Goal: Task Accomplishment & Management: Complete application form

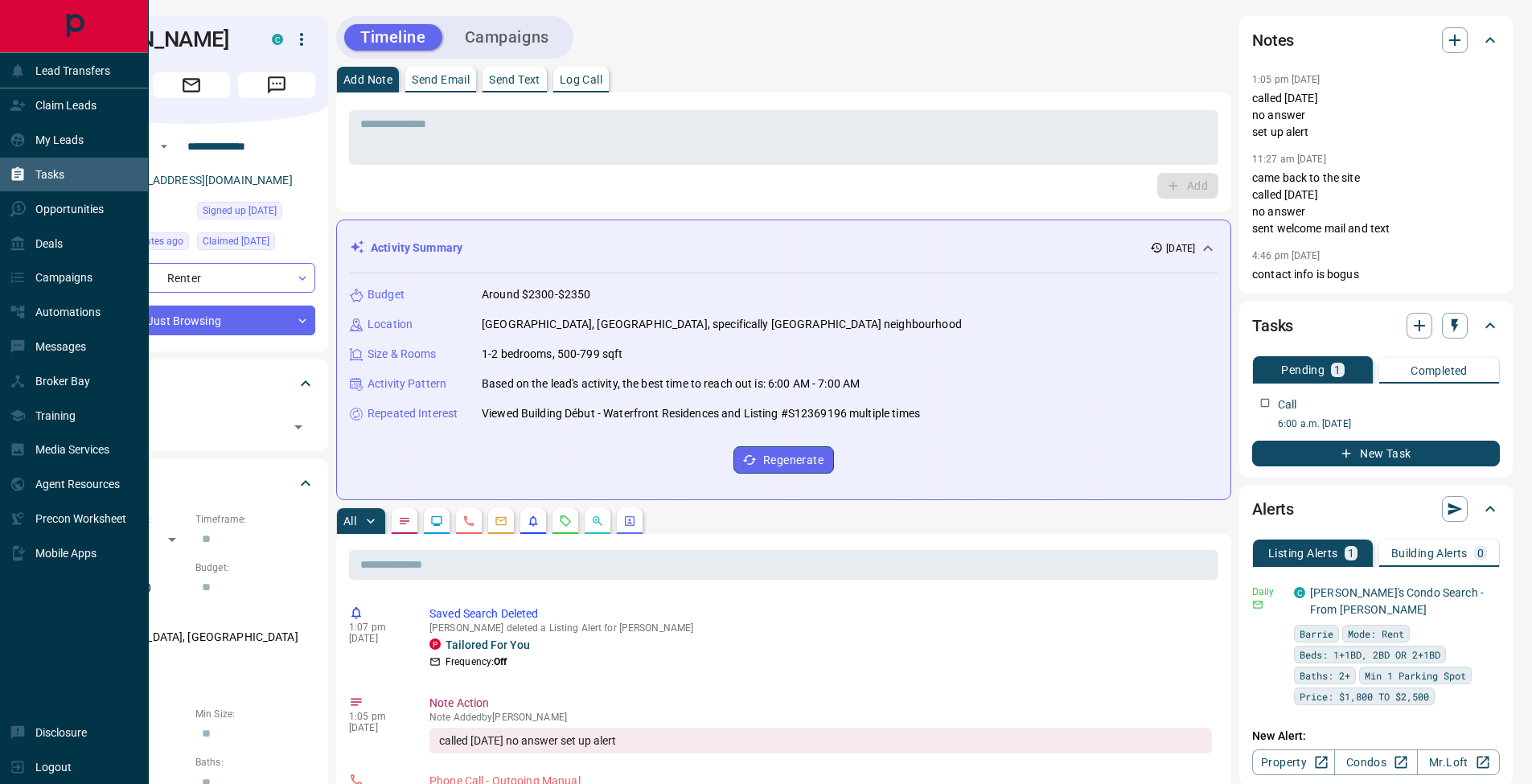
click at [33, 173] on div "Tasks" at bounding box center [37, 174] width 55 height 26
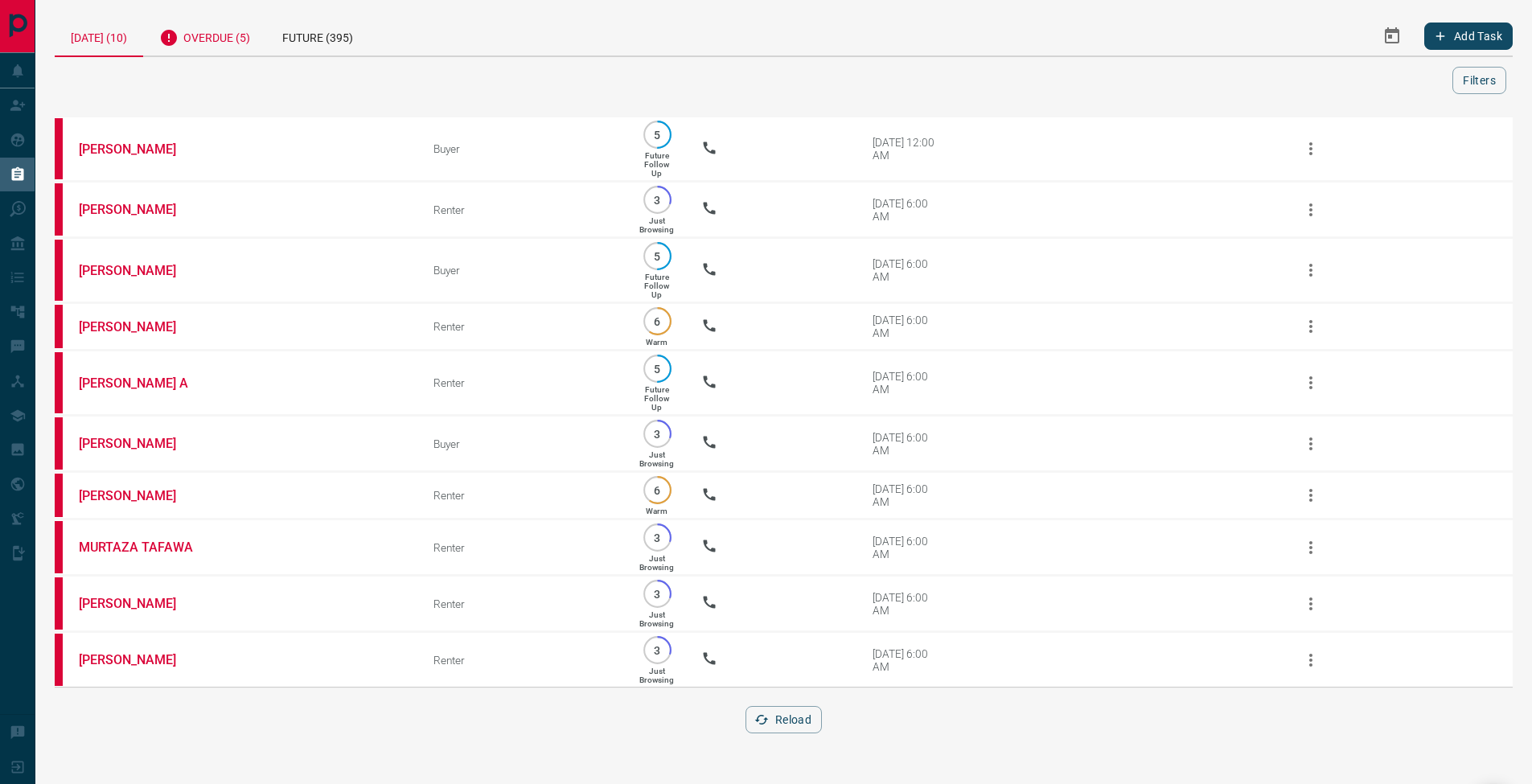
click at [245, 47] on div "Overdue (5)" at bounding box center [205, 36] width 123 height 39
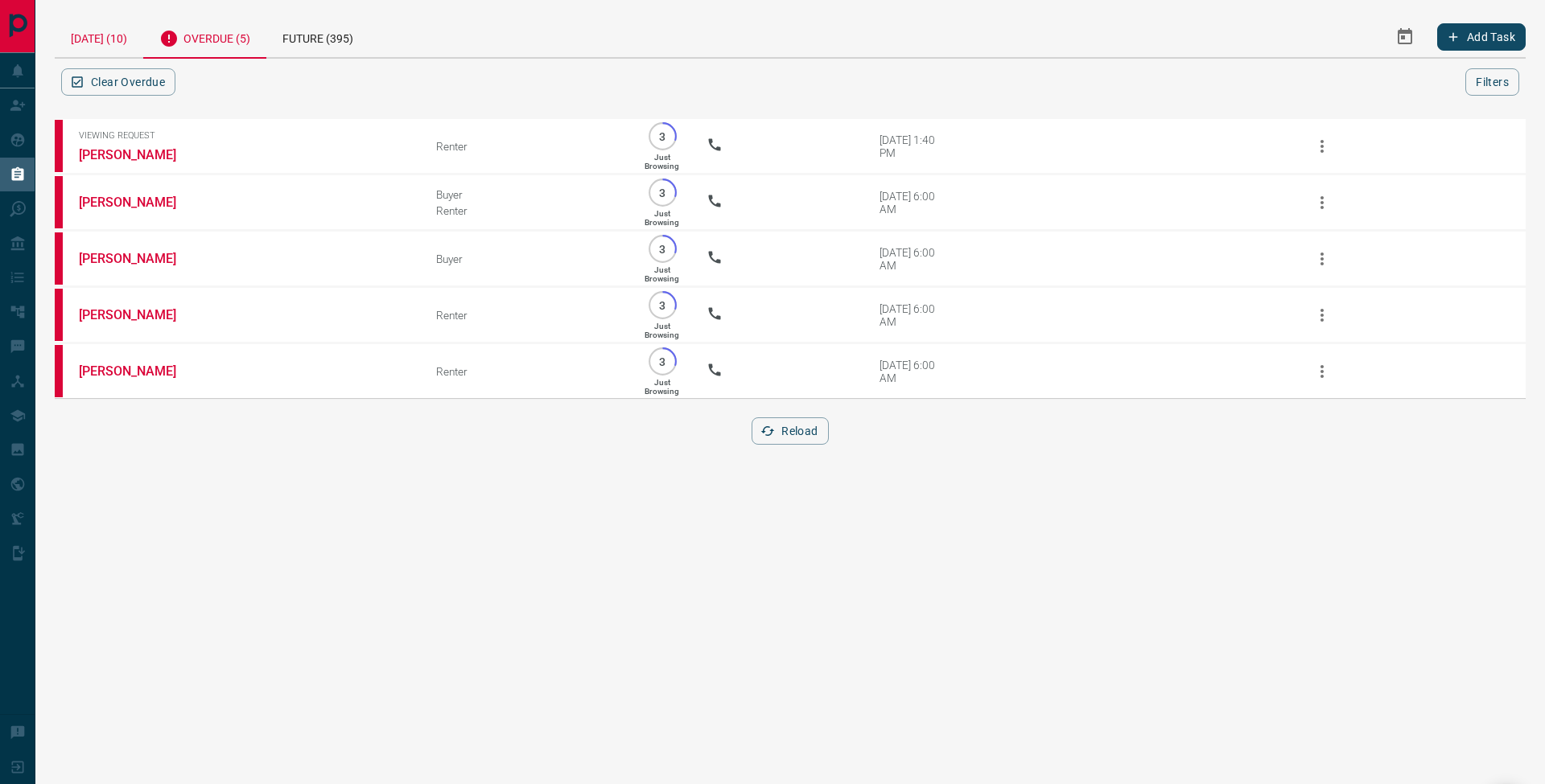
click at [97, 36] on div "[DATE] (10)" at bounding box center [98, 37] width 89 height 41
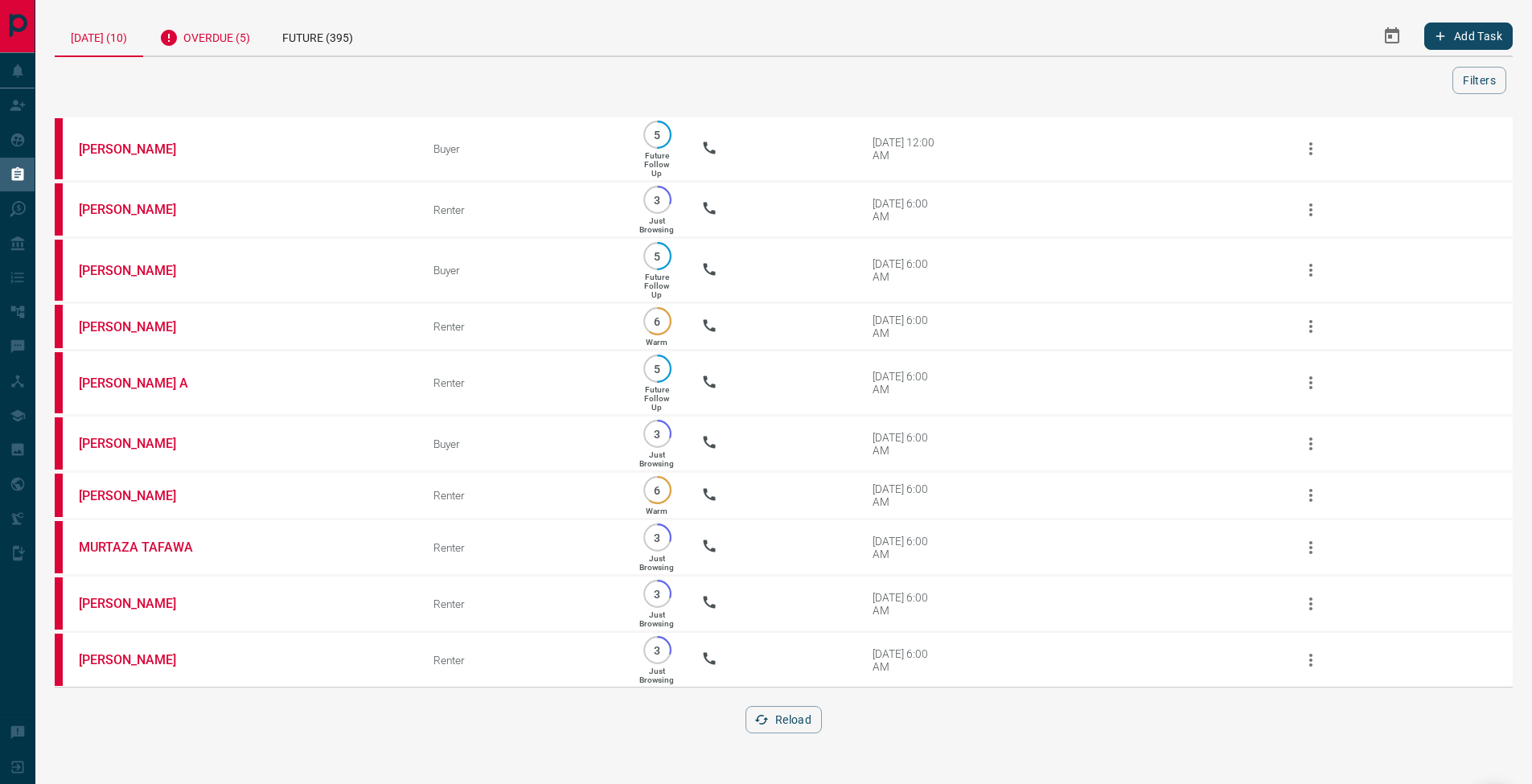
click at [225, 29] on div "Overdue (5)" at bounding box center [205, 36] width 123 height 39
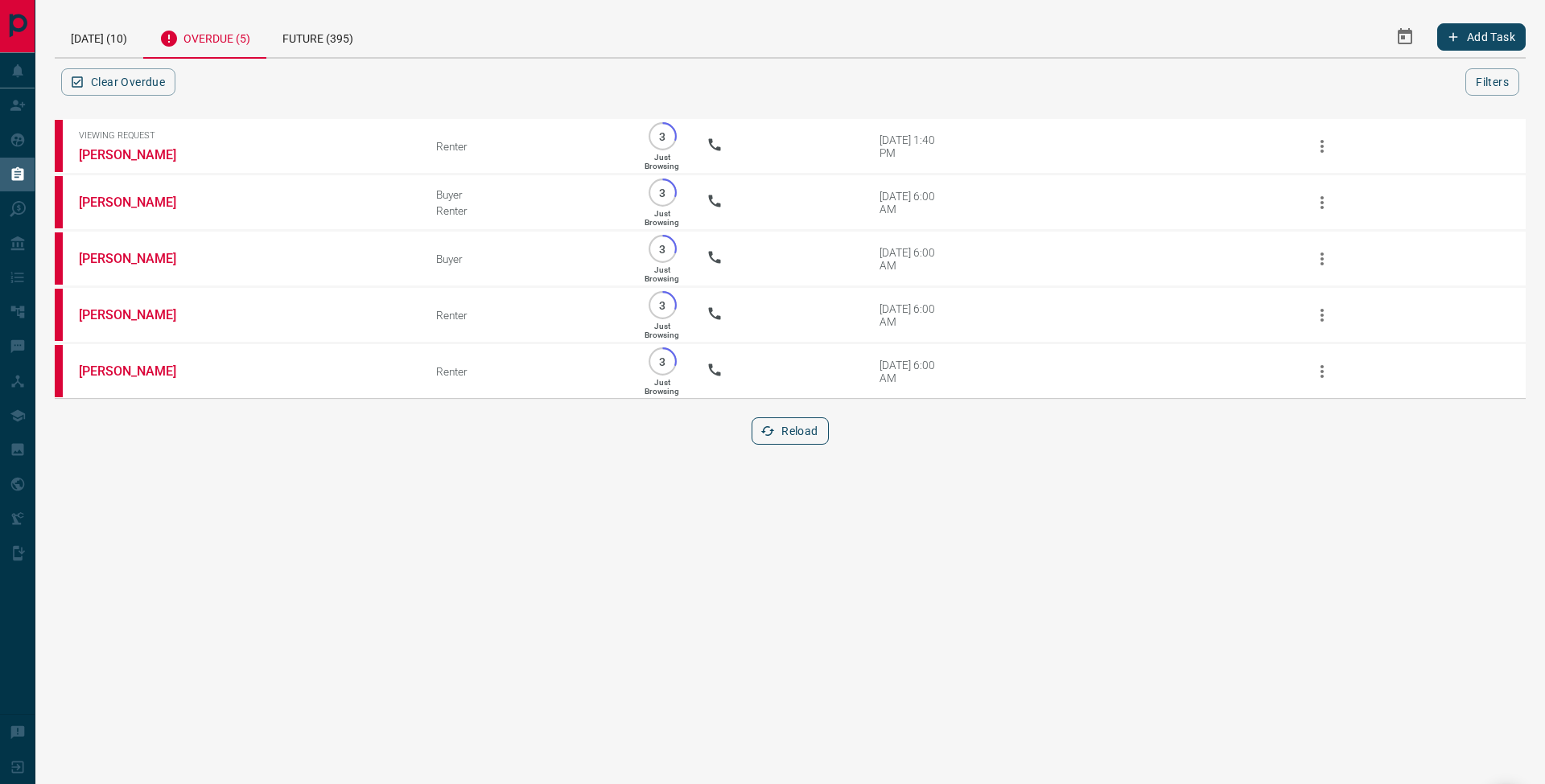
click at [806, 445] on button "Reload" at bounding box center [789, 431] width 76 height 27
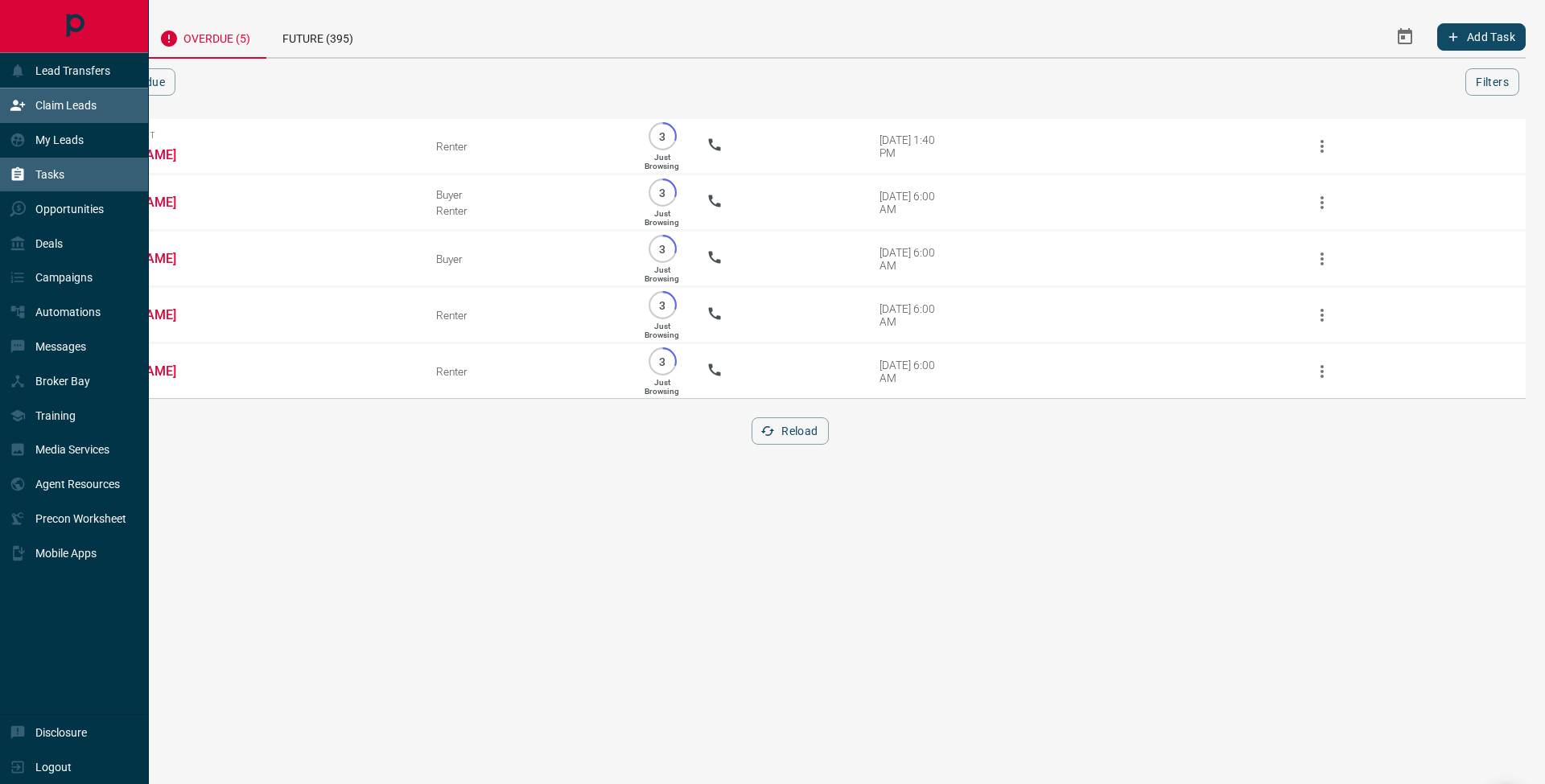
click at [34, 101] on div "Claim Leads" at bounding box center [53, 105] width 87 height 26
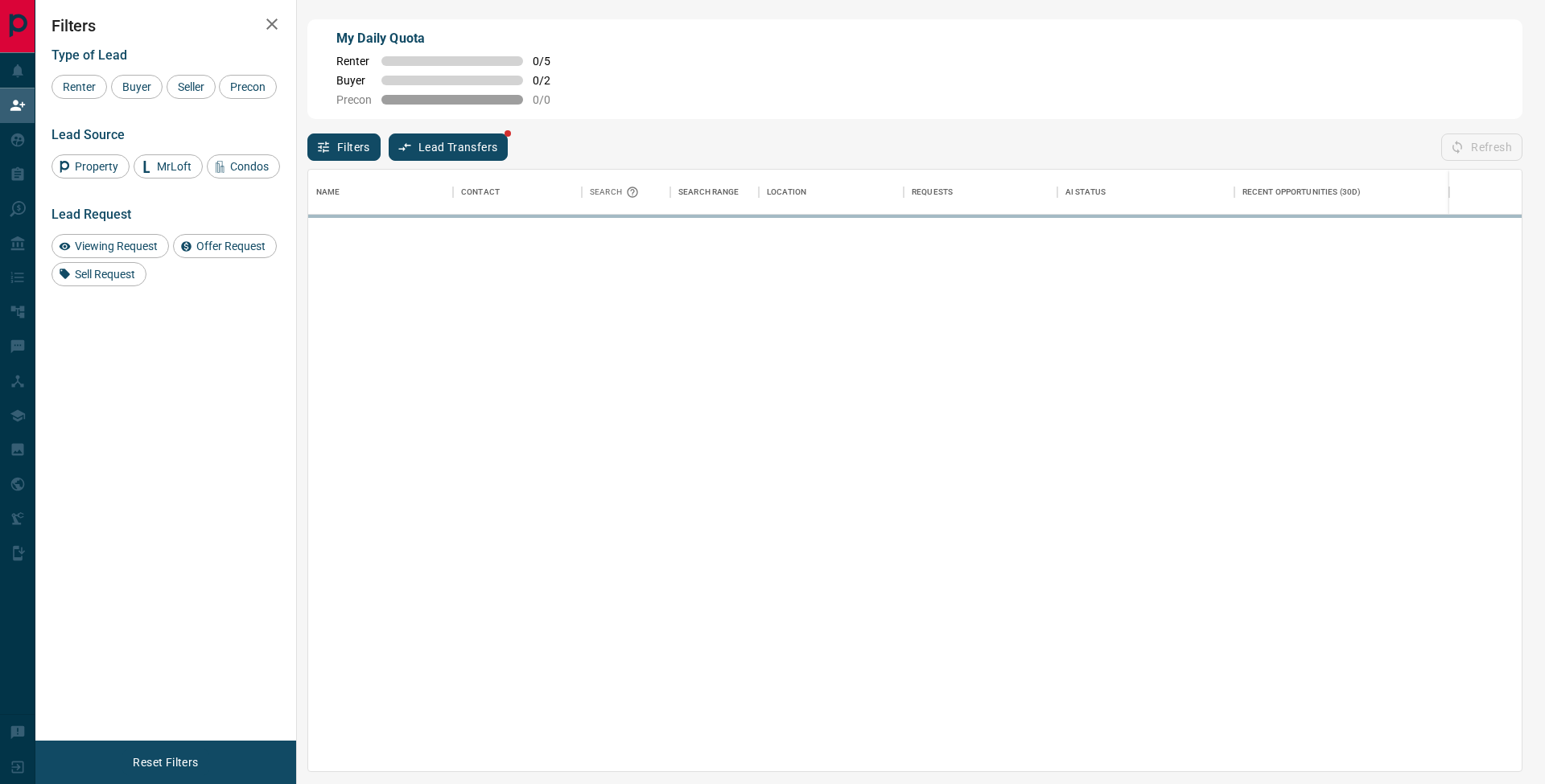
scroll to position [589, 1201]
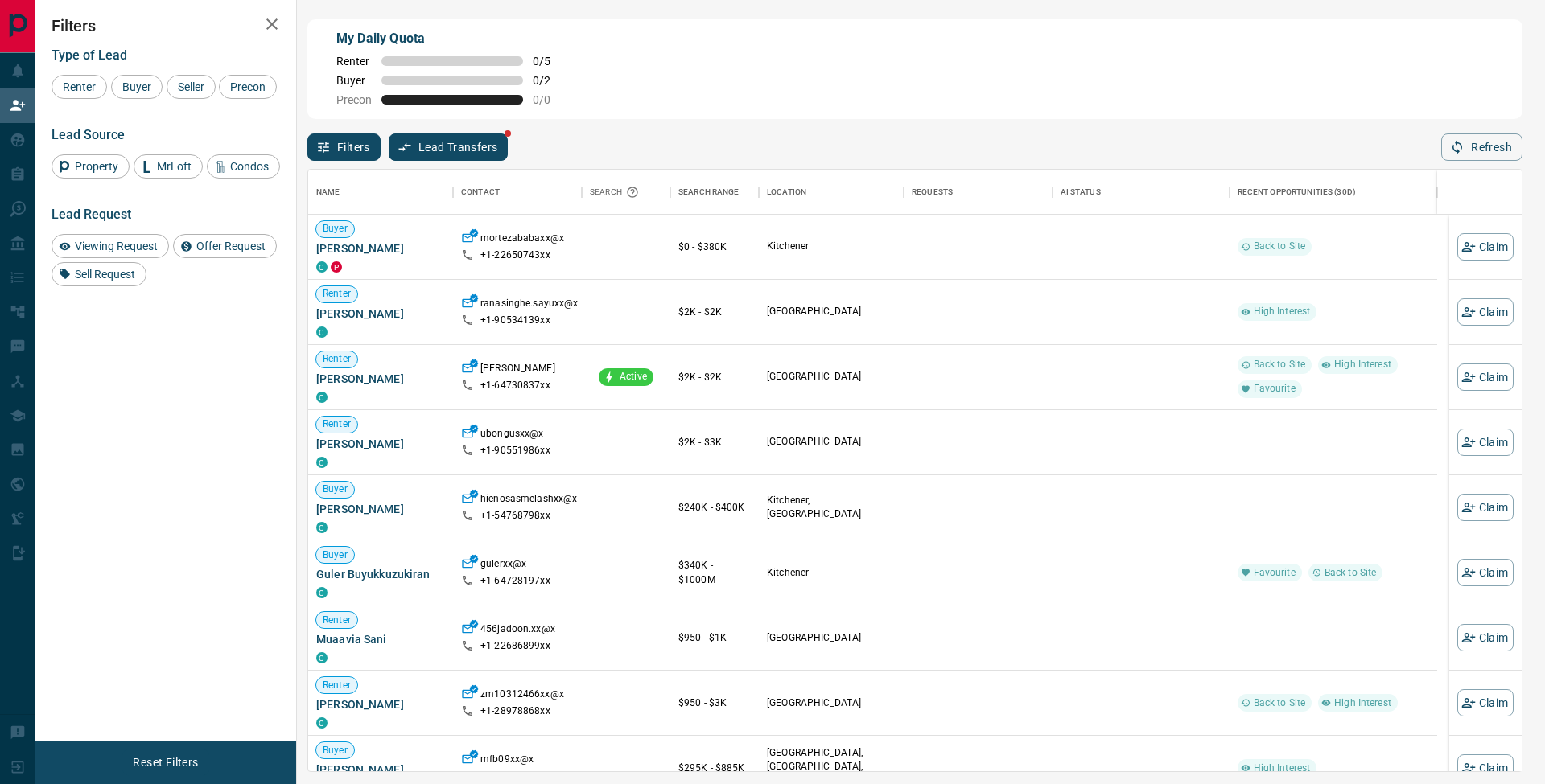
click at [463, 145] on button "Lead Transfers" at bounding box center [448, 147] width 120 height 27
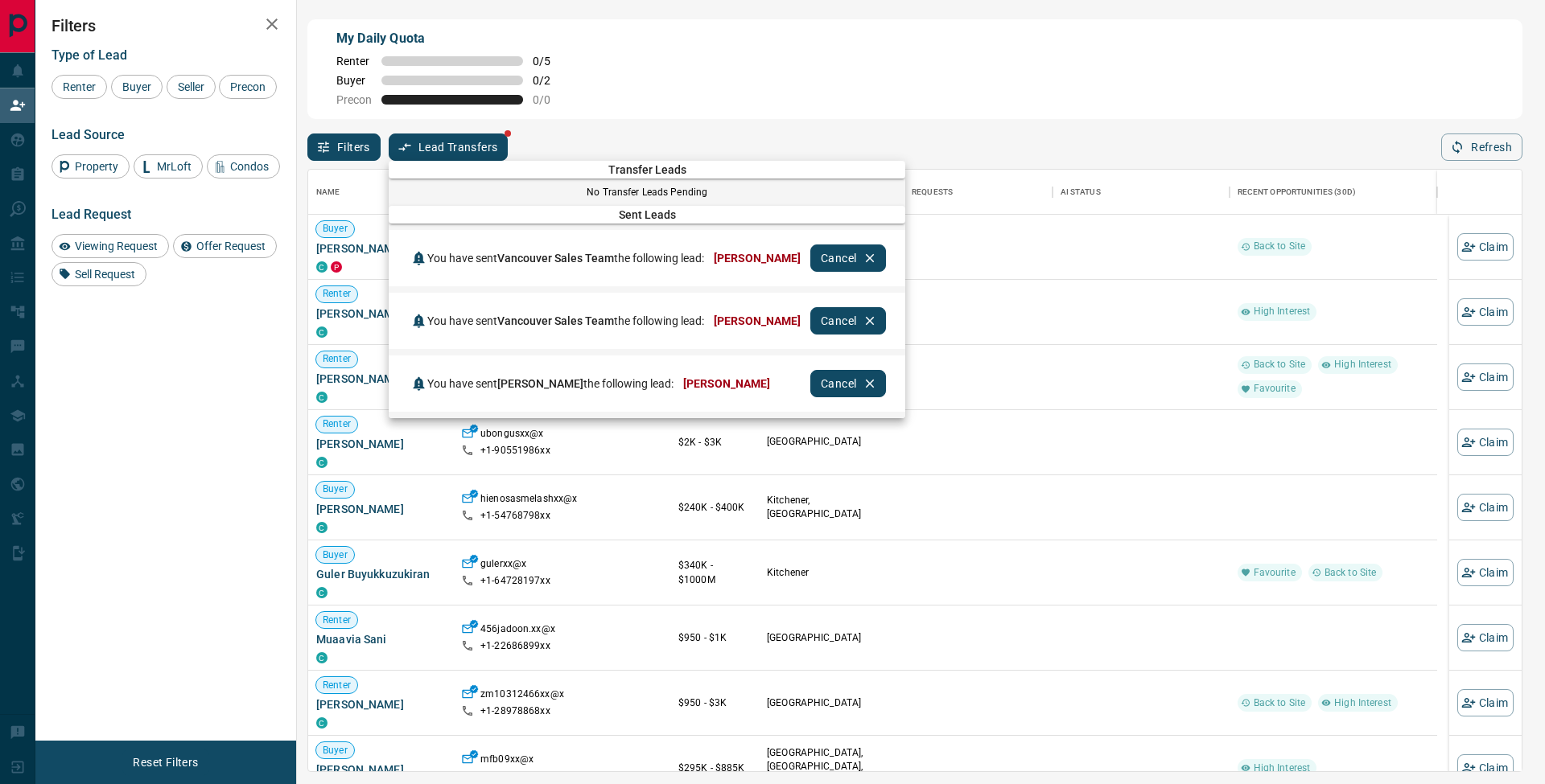
click at [761, 124] on div at bounding box center [772, 392] width 1545 height 784
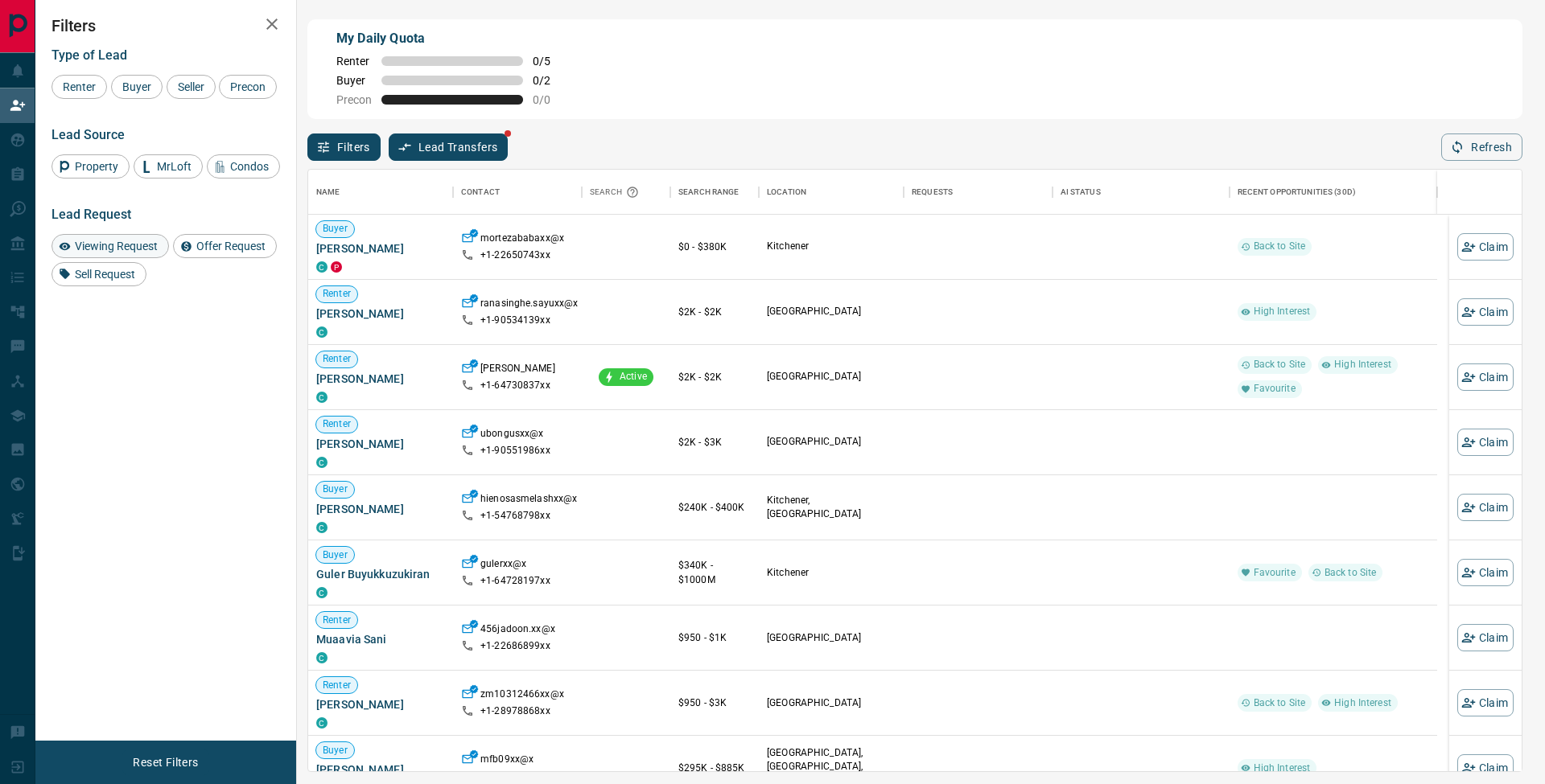
click at [126, 252] on span "Viewing Request" at bounding box center [116, 245] width 94 height 13
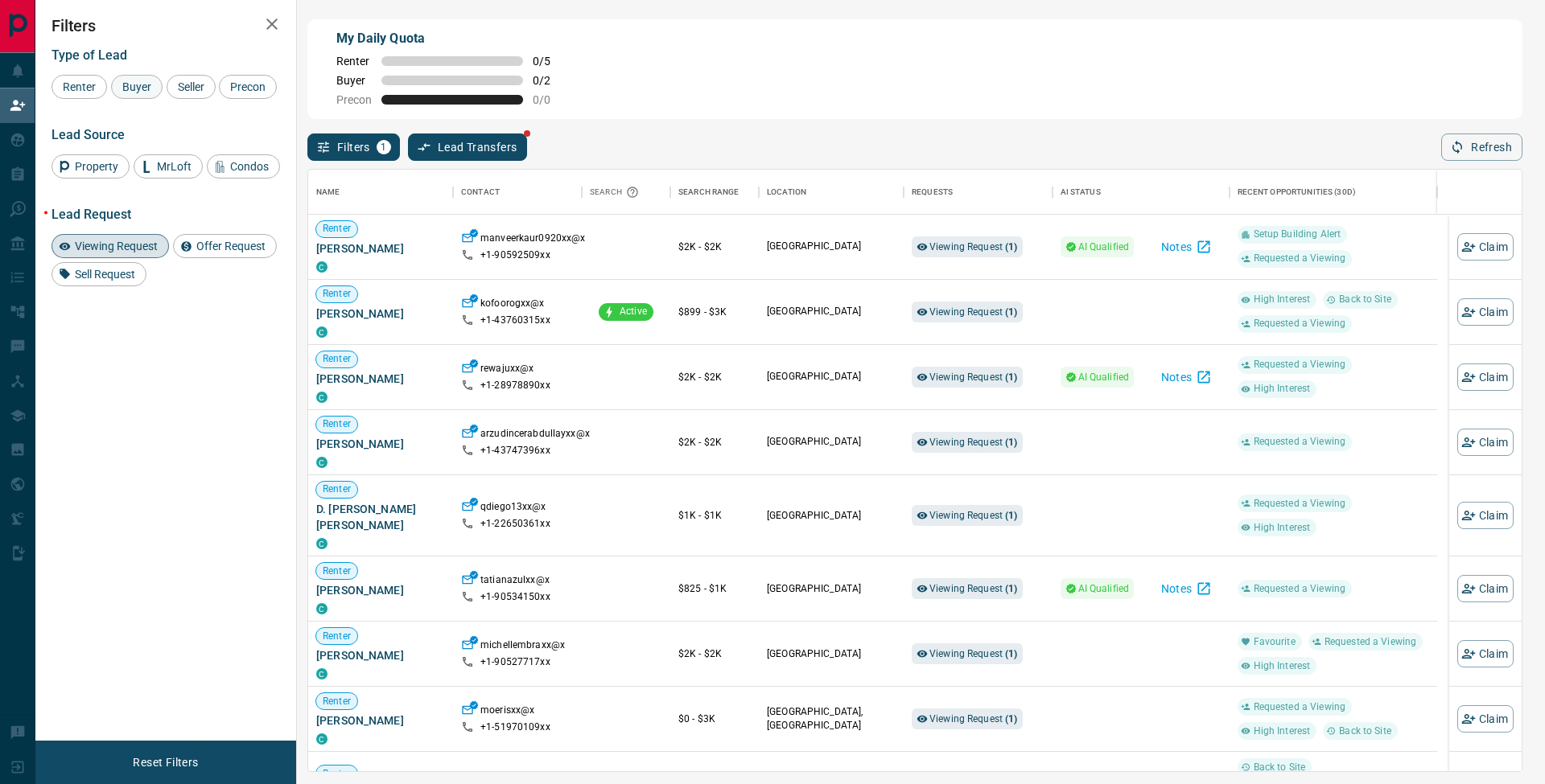
click at [139, 84] on span "Buyer" at bounding box center [136, 87] width 40 height 13
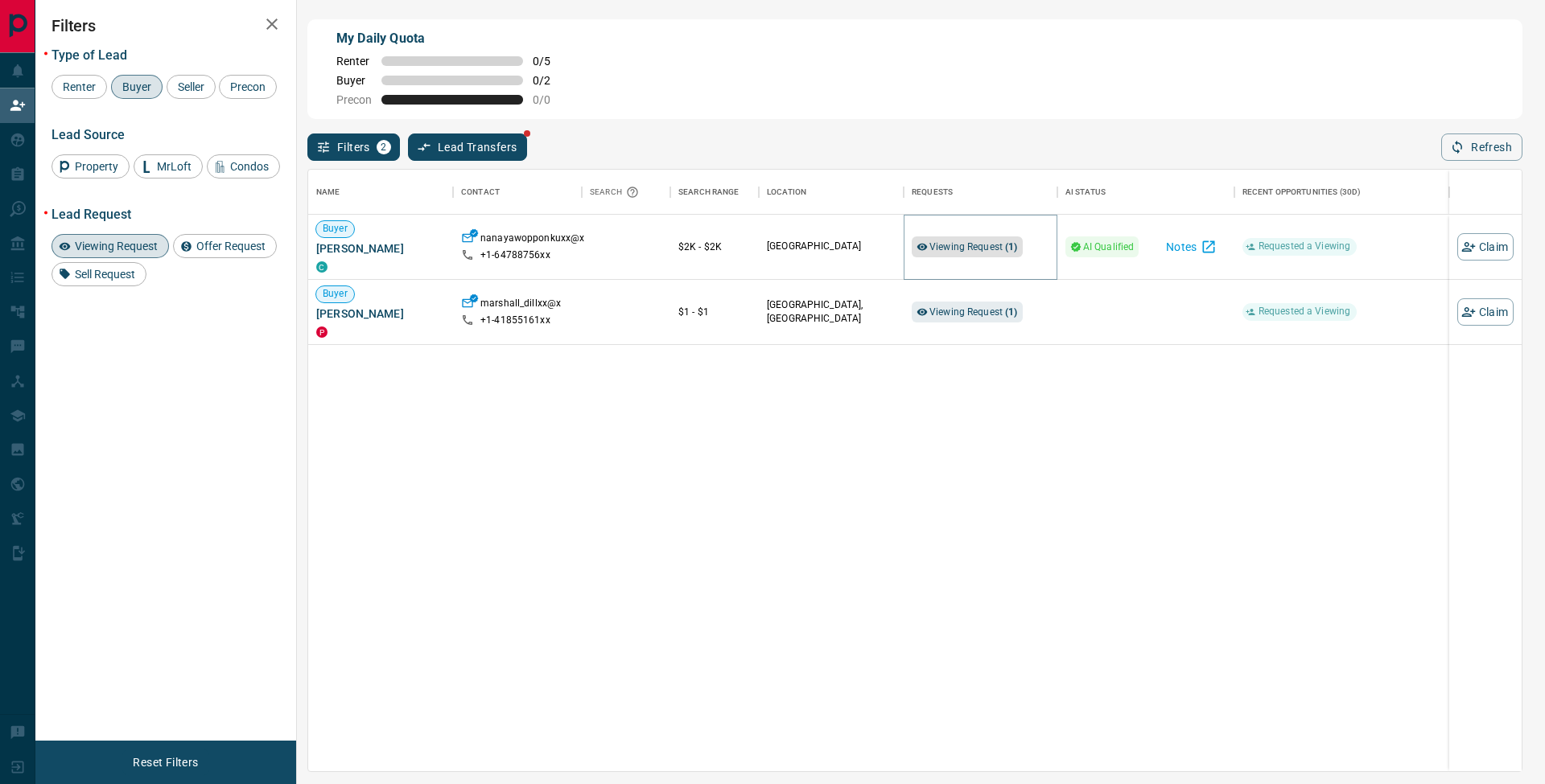
click at [952, 247] on span "Viewing Request ( 1 )" at bounding box center [973, 247] width 89 height 12
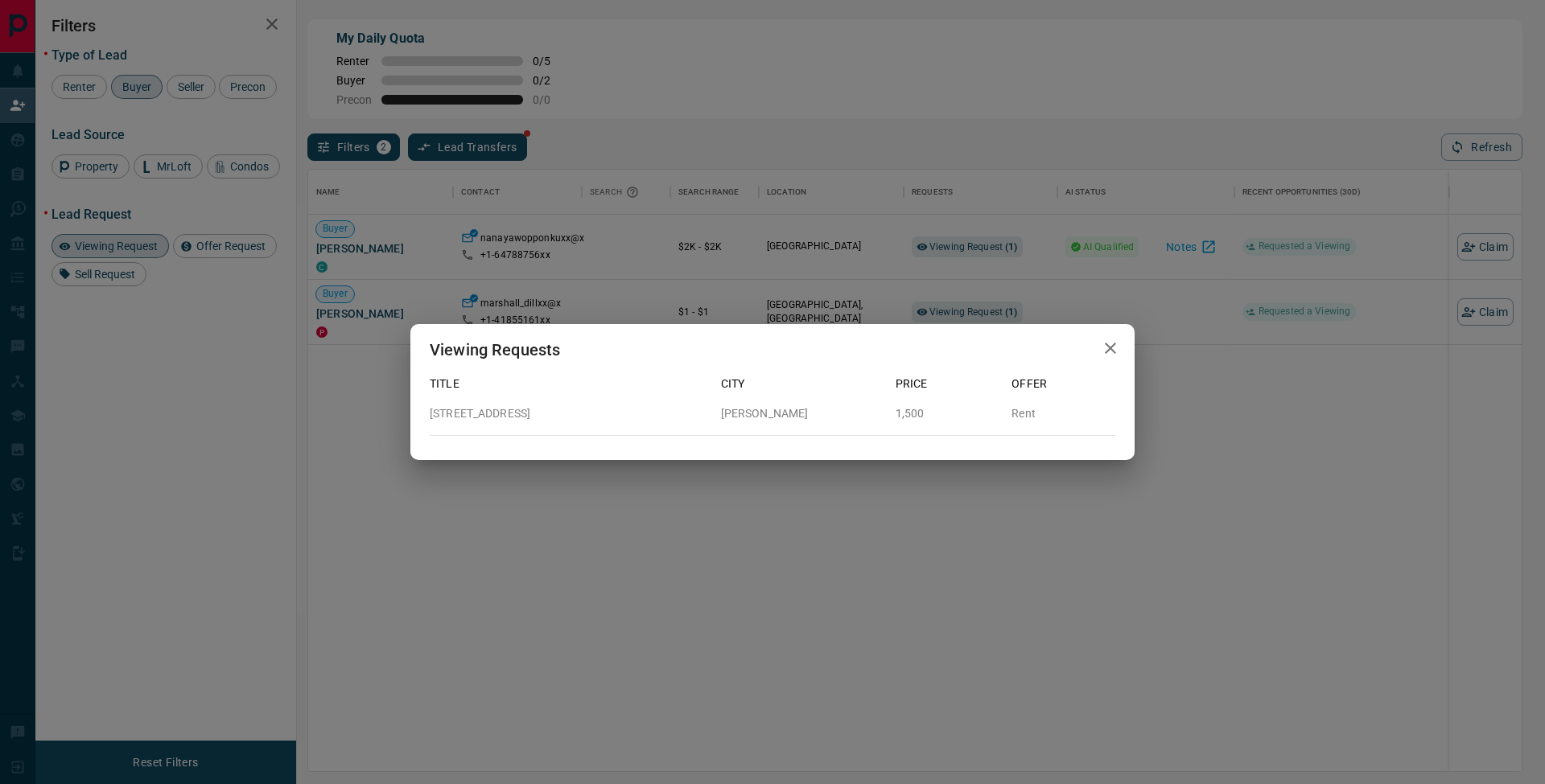
click at [1102, 108] on div "Viewing Requests Title City Price Offer [STREET_ADDRESS][GEOGRAPHIC_DATA][PERSO…" at bounding box center [772, 392] width 1545 height 784
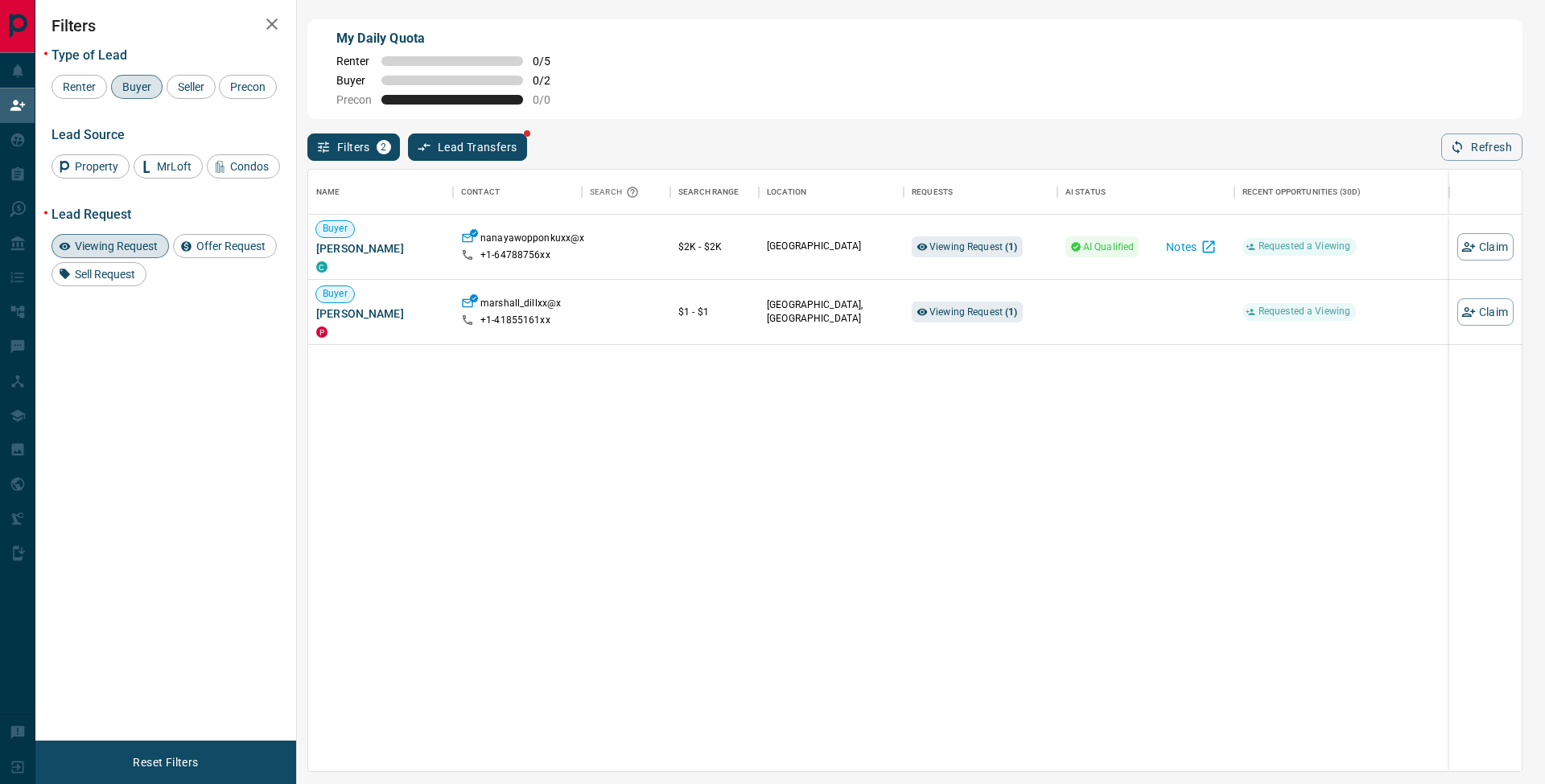
click at [123, 252] on span "Viewing Request" at bounding box center [116, 245] width 94 height 13
click at [145, 89] on span "Buyer" at bounding box center [136, 87] width 40 height 13
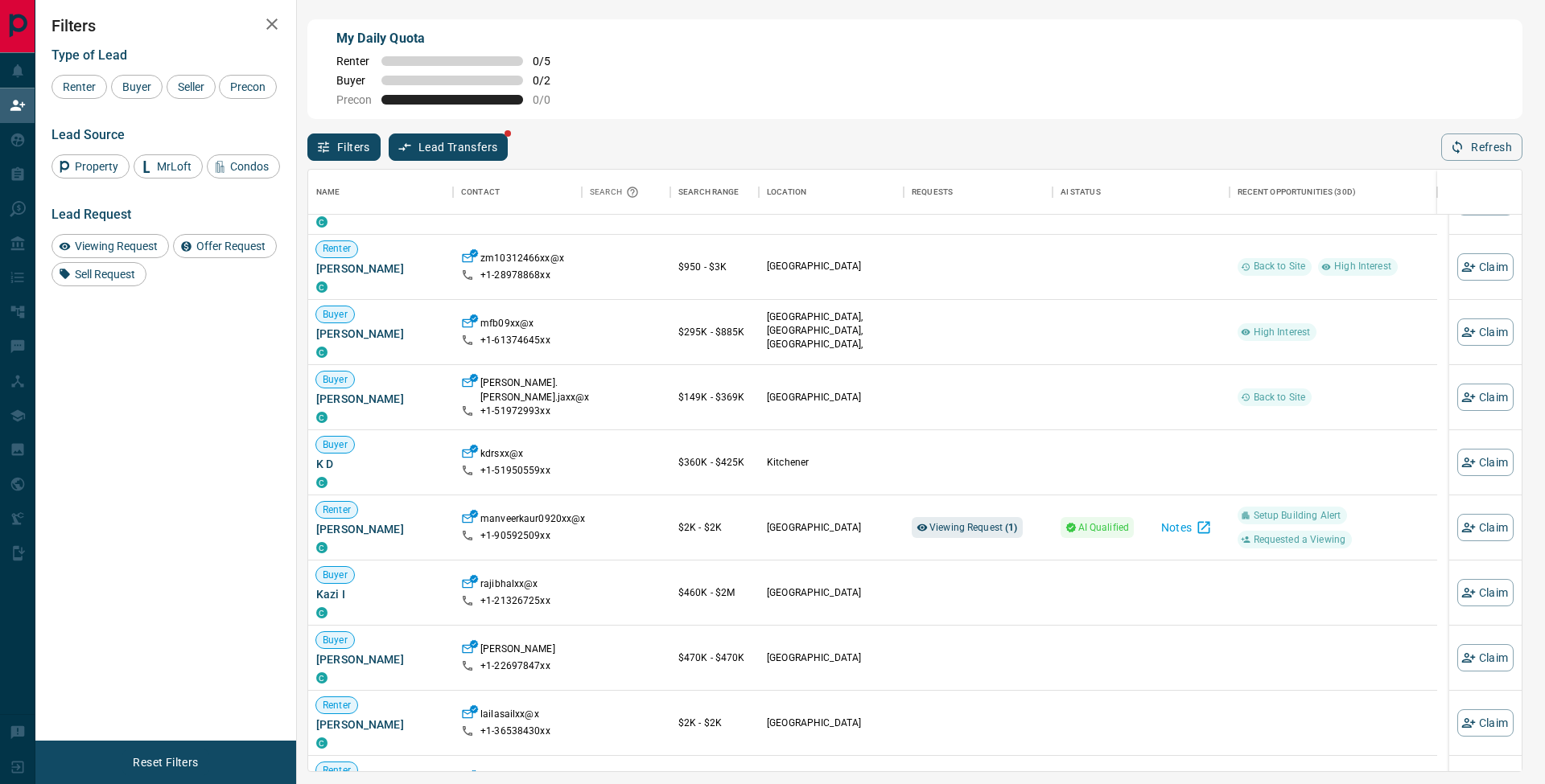
scroll to position [532, 0]
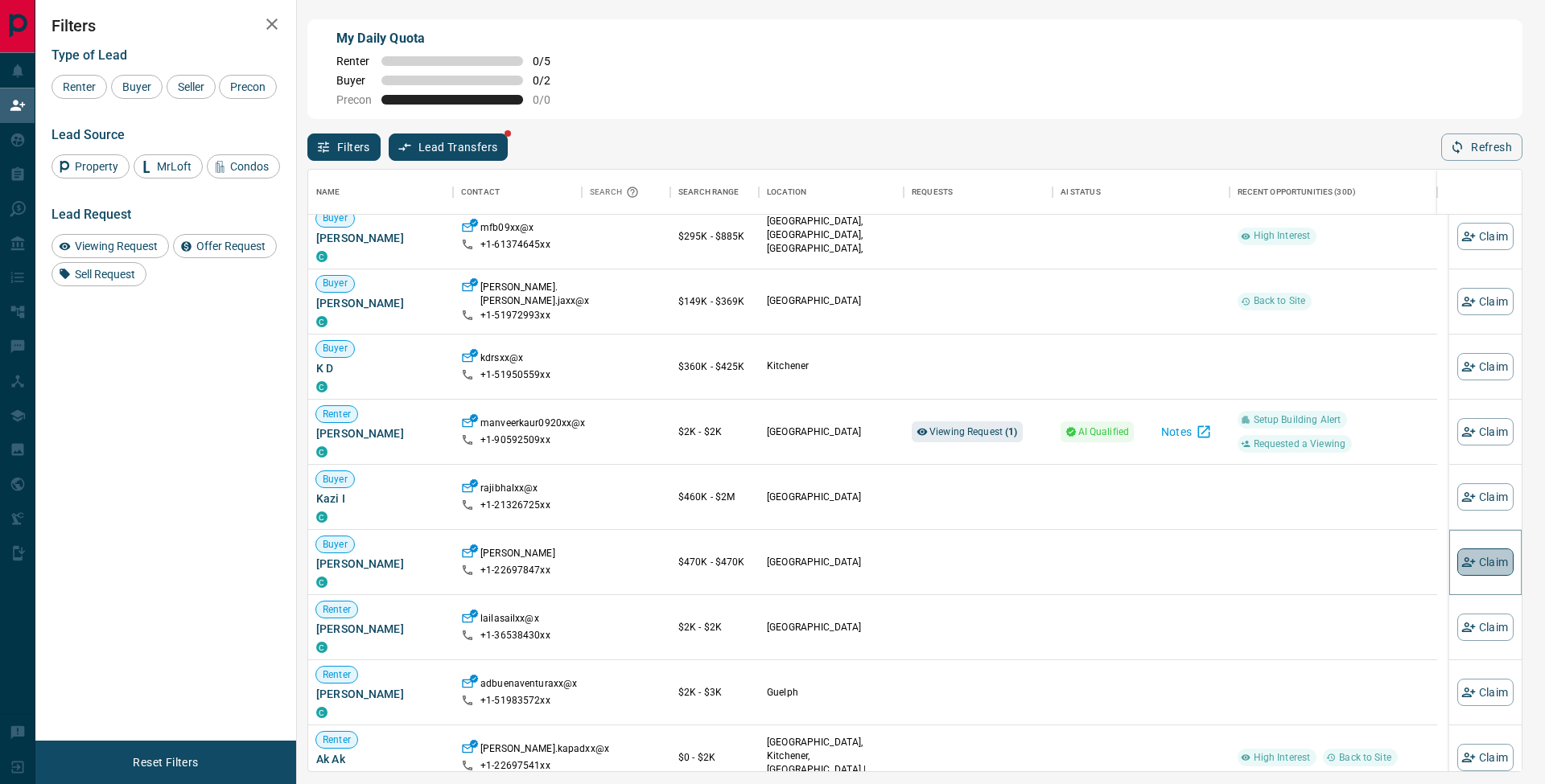
click at [1478, 562] on button "Claim" at bounding box center [1486, 562] width 57 height 27
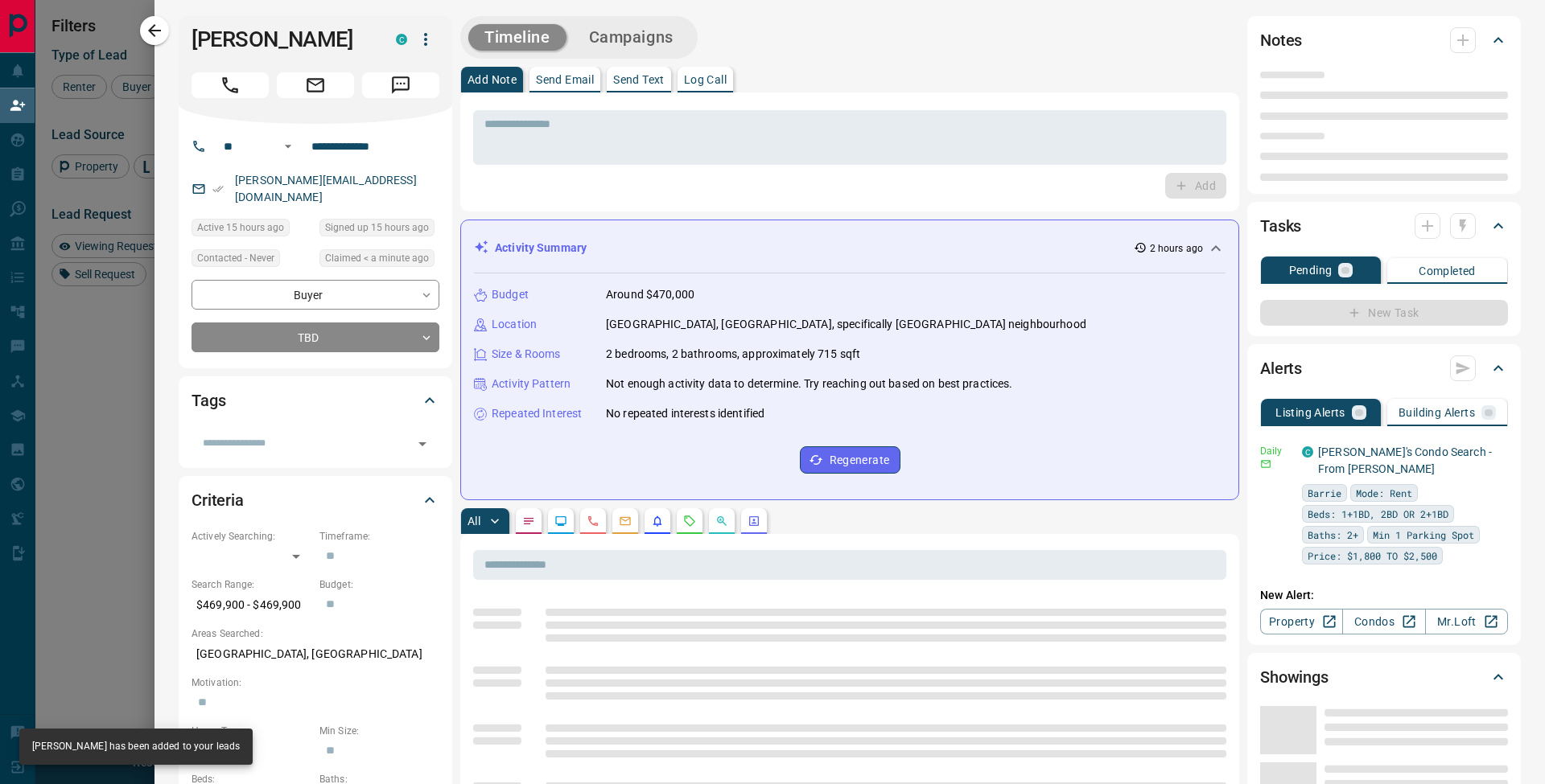
type input "**"
type input "**********"
type input "**"
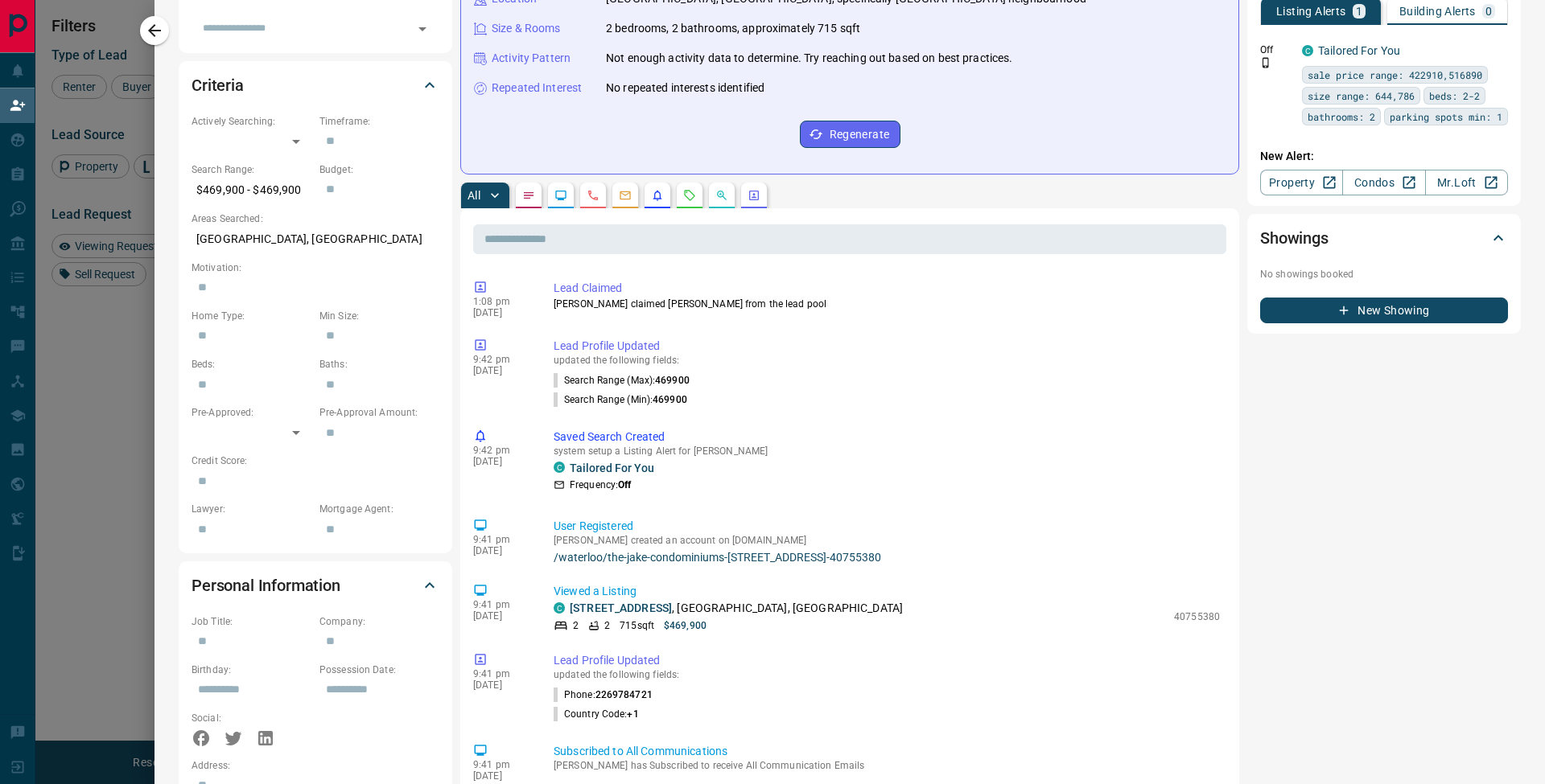
scroll to position [531, 0]
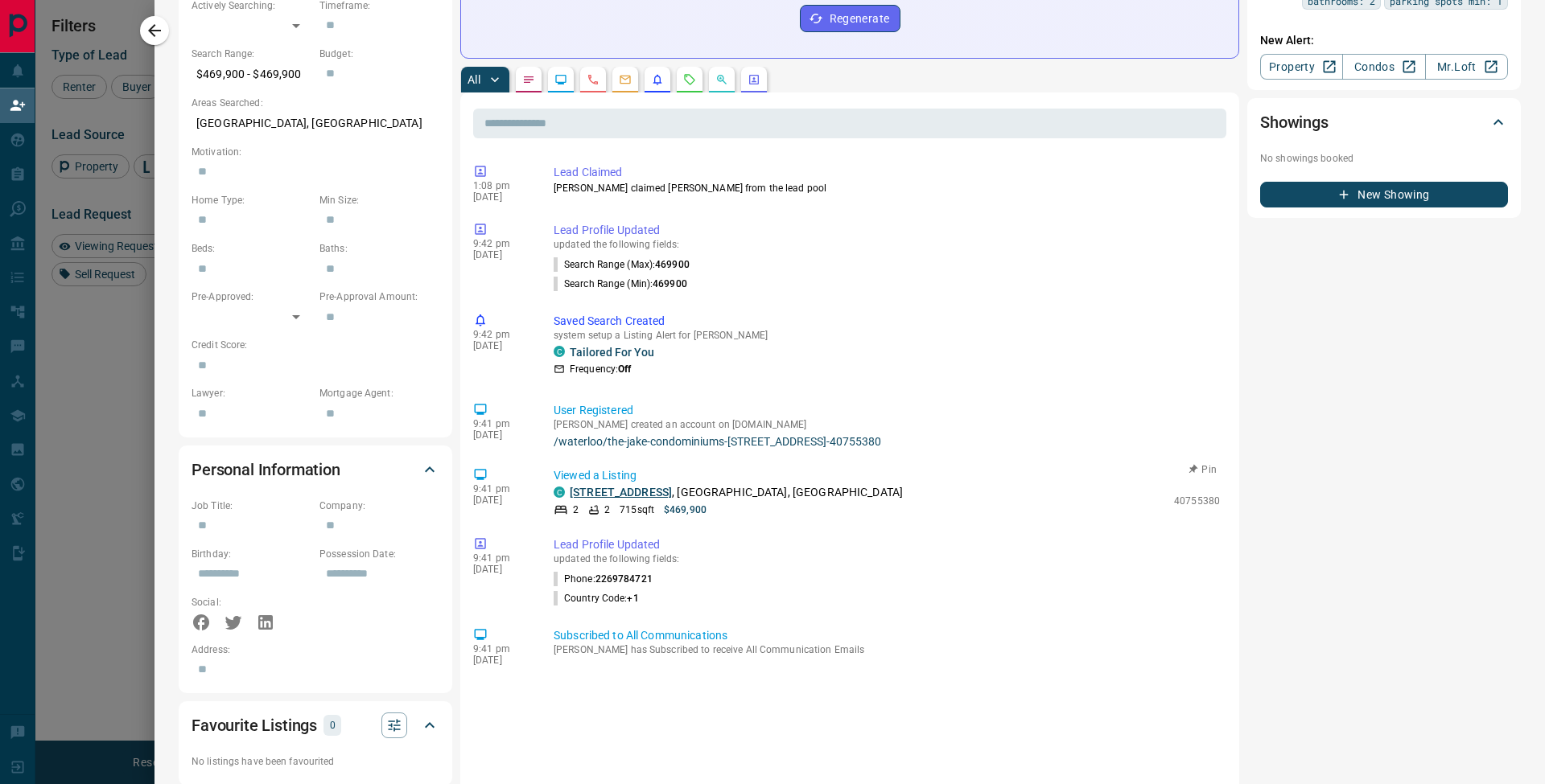
click at [650, 487] on link "[STREET_ADDRESS]" at bounding box center [621, 492] width 102 height 13
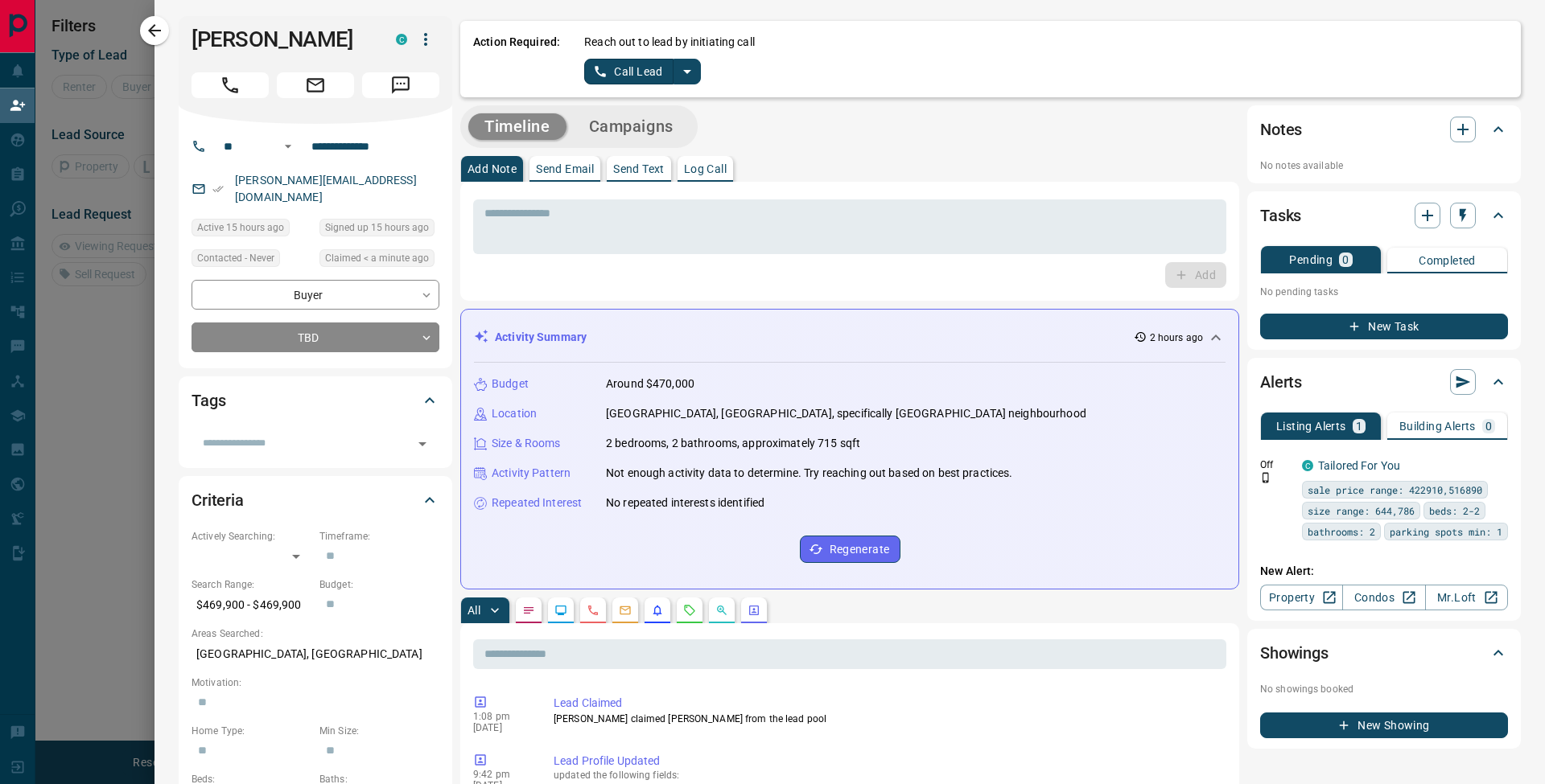
scroll to position [97, 1201]
click at [685, 72] on icon "split button" at bounding box center [687, 72] width 19 height 19
click at [664, 123] on li "Log Manual Call" at bounding box center [642, 127] width 98 height 24
click at [656, 67] on button "Log Manual Call" at bounding box center [637, 71] width 106 height 25
click at [632, 74] on button "No" at bounding box center [629, 71] width 28 height 25
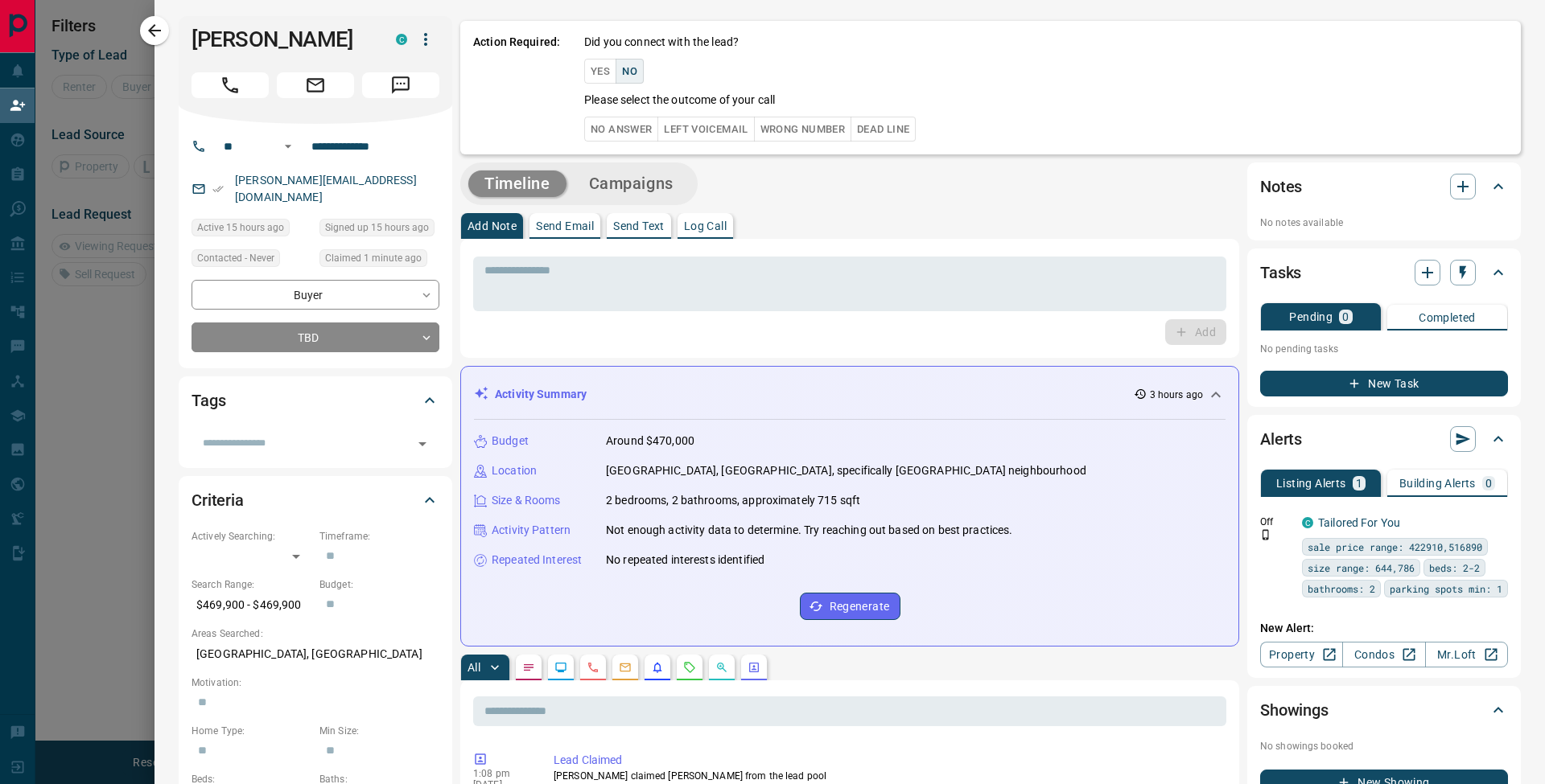
drag, startPoint x: 625, startPoint y: 134, endPoint x: 641, endPoint y: 145, distance: 19.4
click at [625, 134] on button "No Answer" at bounding box center [622, 130] width 74 height 25
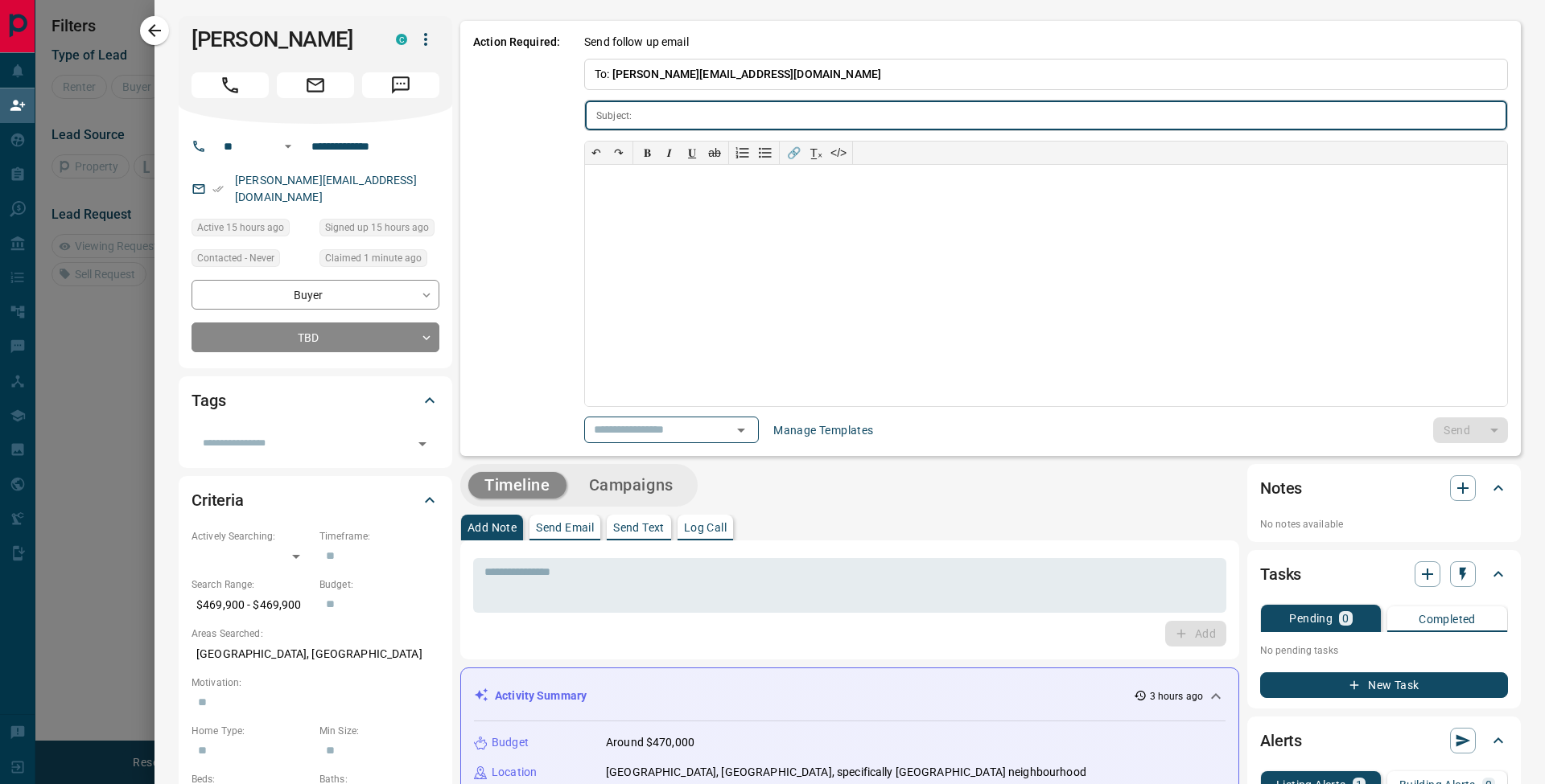
type input "**********"
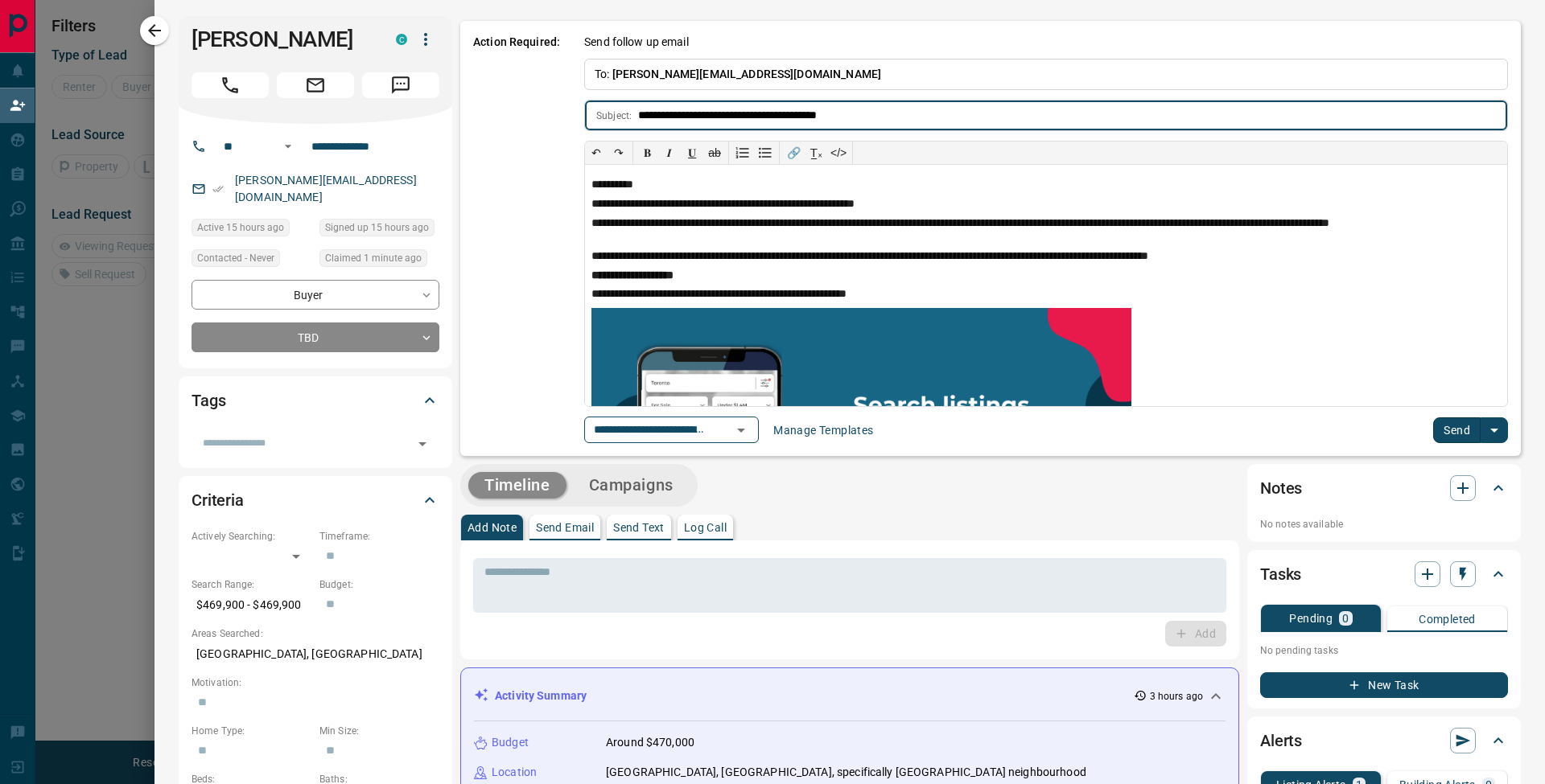
click at [1450, 431] on button "Send" at bounding box center [1456, 430] width 48 height 25
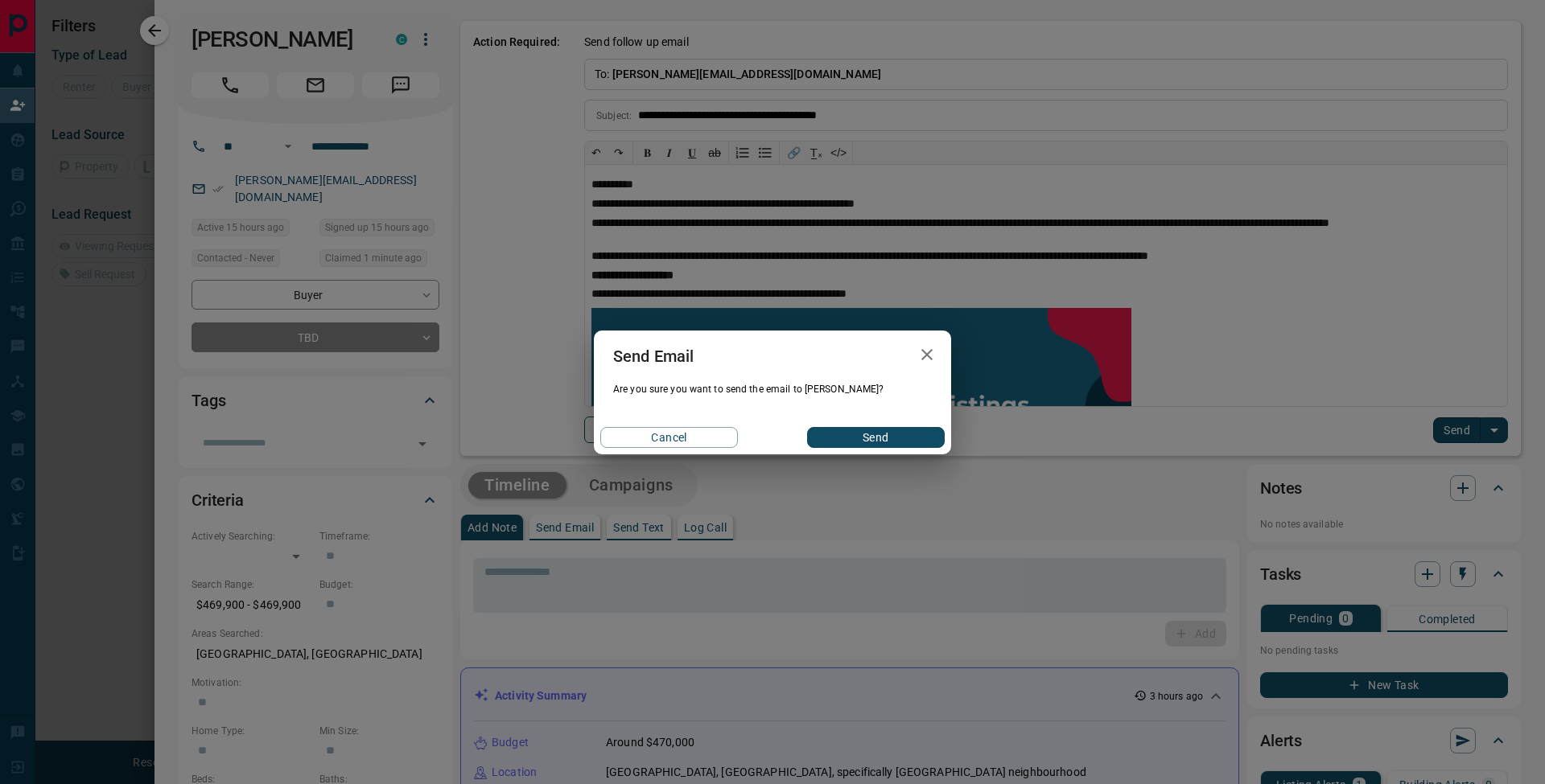
click at [908, 436] on button "Send" at bounding box center [875, 437] width 137 height 20
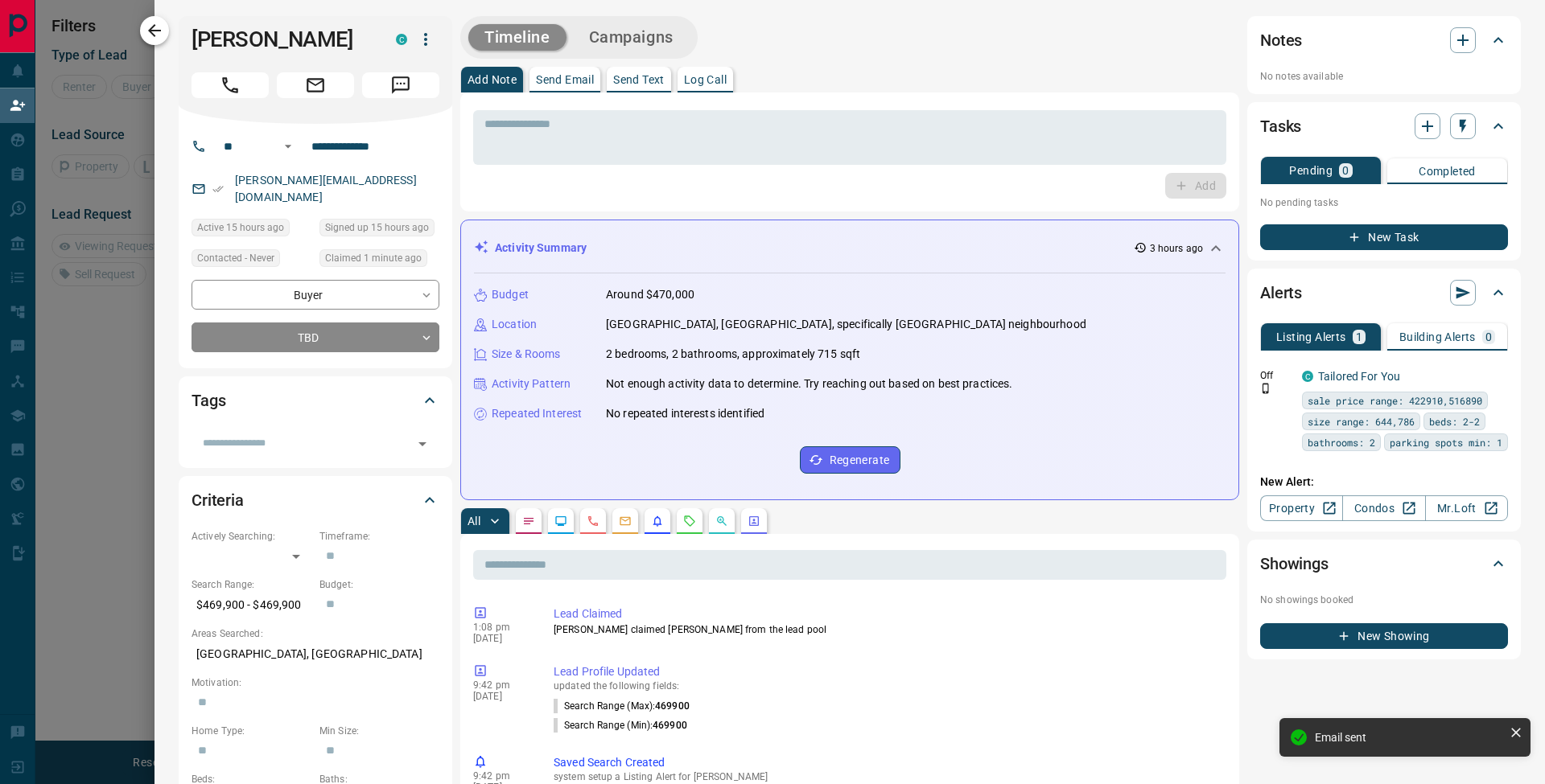
click at [166, 32] on button "button" at bounding box center [155, 31] width 29 height 29
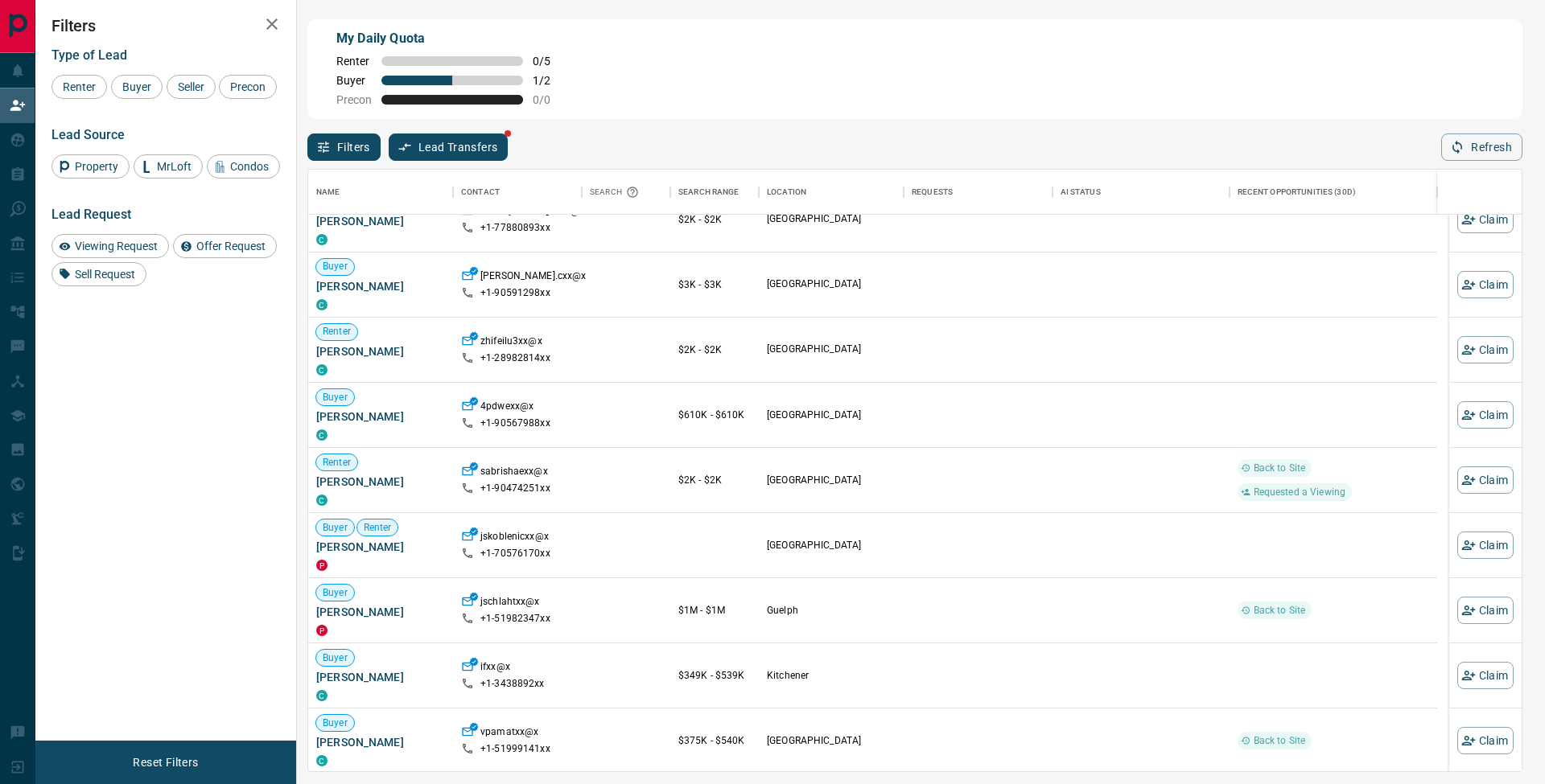
scroll to position [1771, 0]
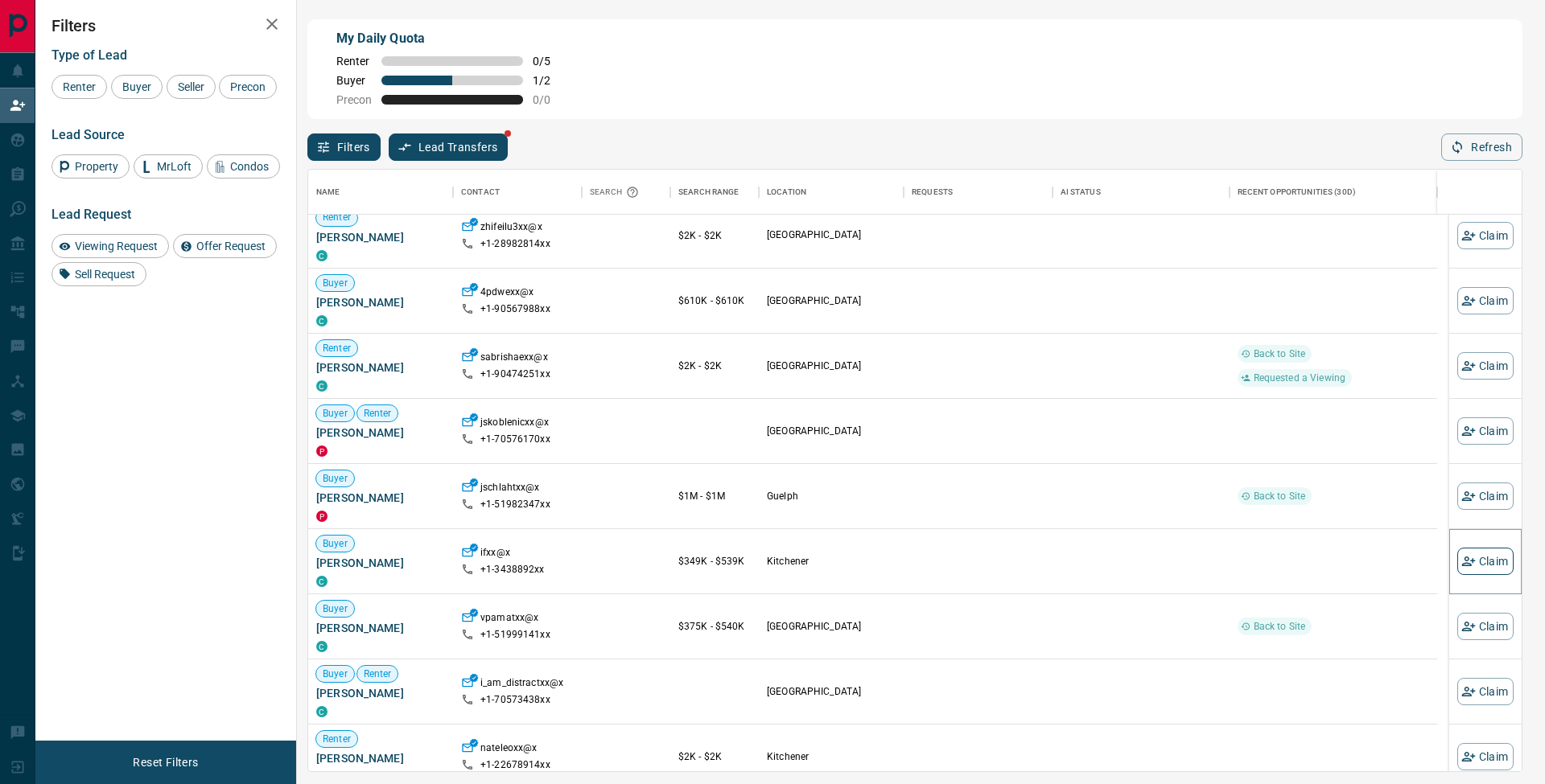
click at [1487, 557] on button "Claim" at bounding box center [1486, 561] width 57 height 27
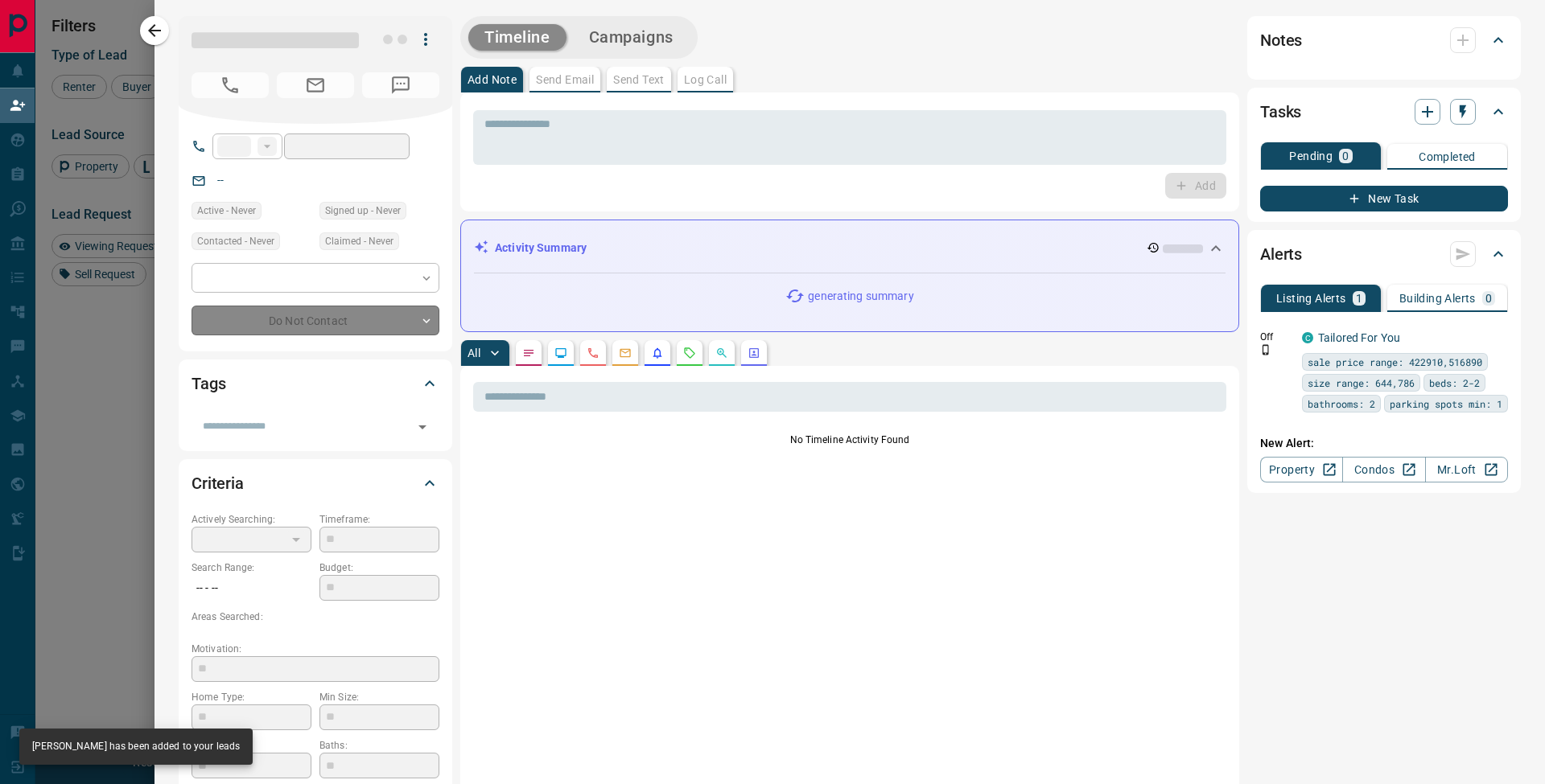
type input "**"
type input "**********"
type input "**"
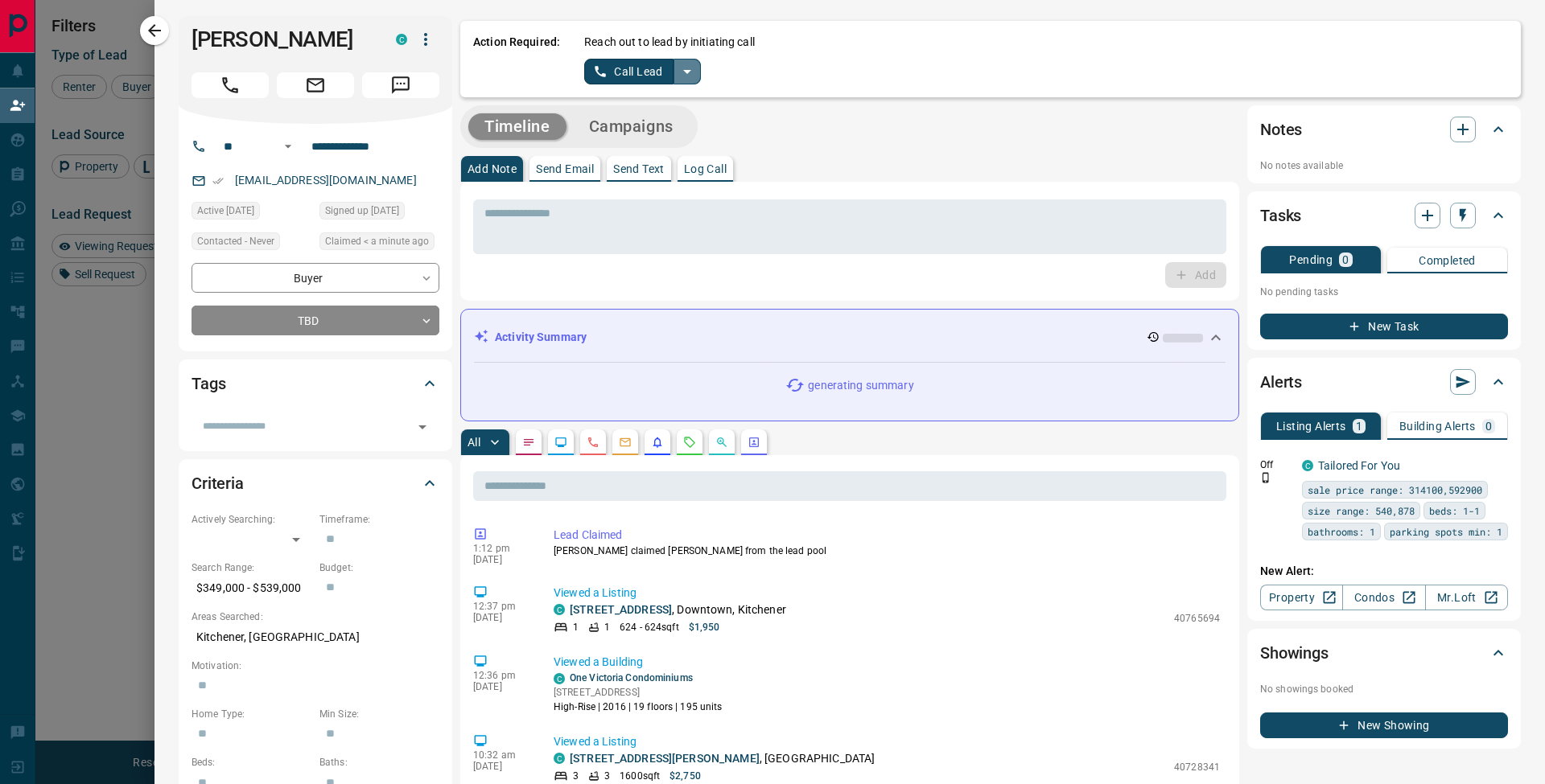
click at [691, 69] on icon "split button" at bounding box center [687, 72] width 19 height 19
click at [657, 126] on li "Log Manual Call" at bounding box center [642, 127] width 98 height 24
click at [644, 70] on button "Log Manual Call" at bounding box center [637, 71] width 106 height 25
click at [642, 71] on button "No" at bounding box center [629, 71] width 28 height 25
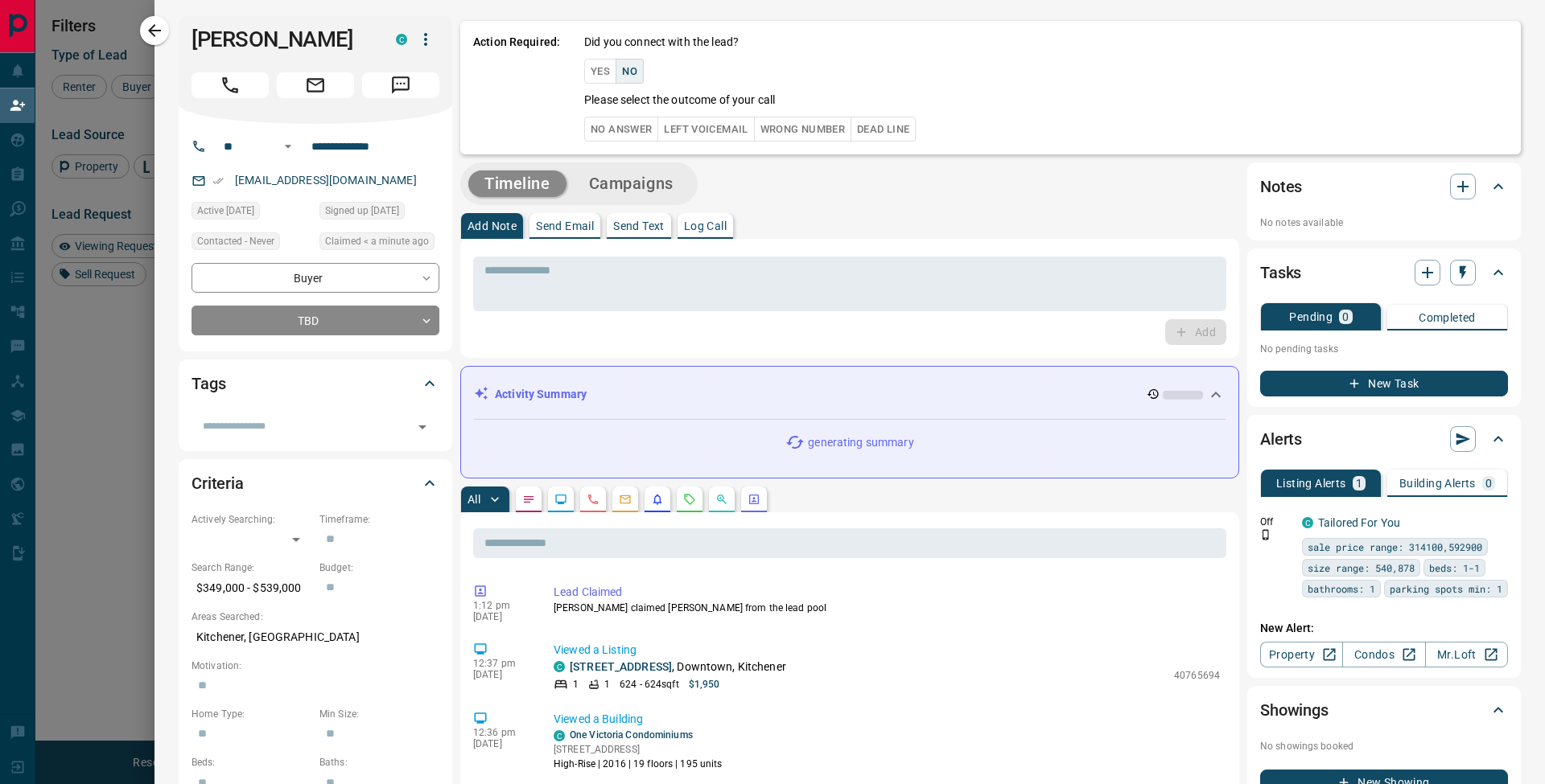
click at [820, 127] on button "Wrong Number" at bounding box center [803, 130] width 97 height 25
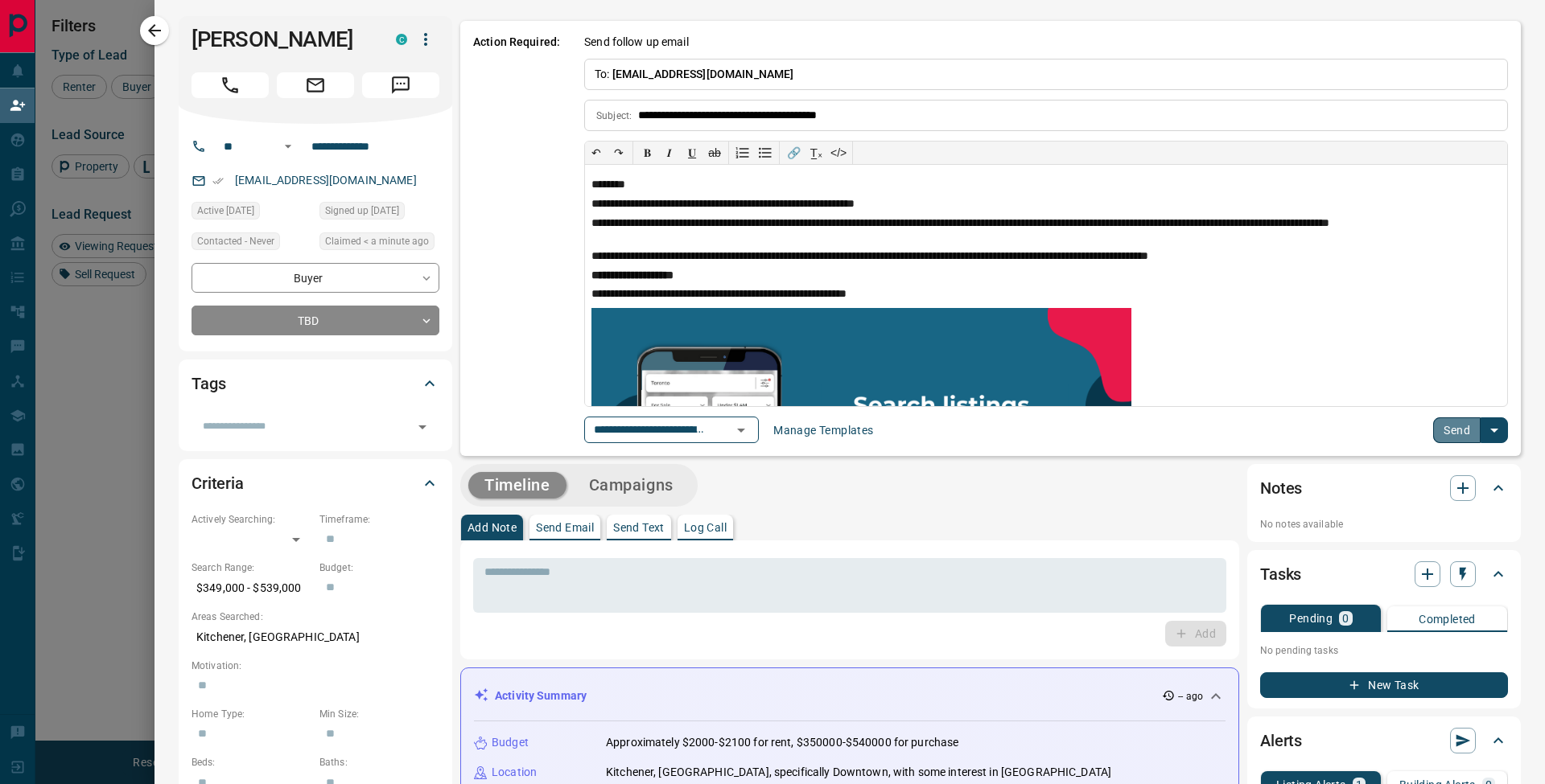
click at [1445, 428] on button "Send" at bounding box center [1456, 430] width 48 height 25
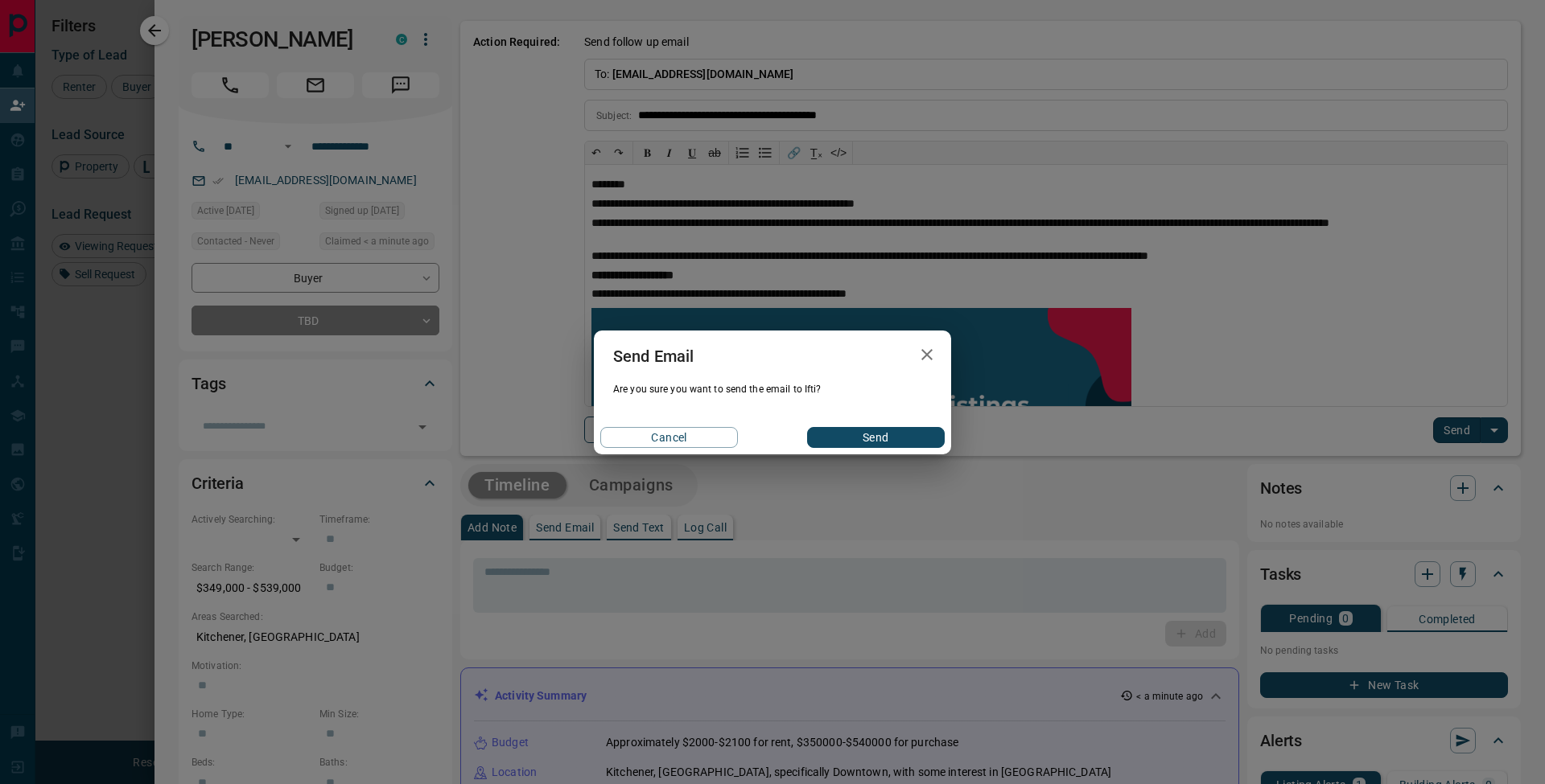
click at [918, 437] on button "Send" at bounding box center [875, 437] width 137 height 20
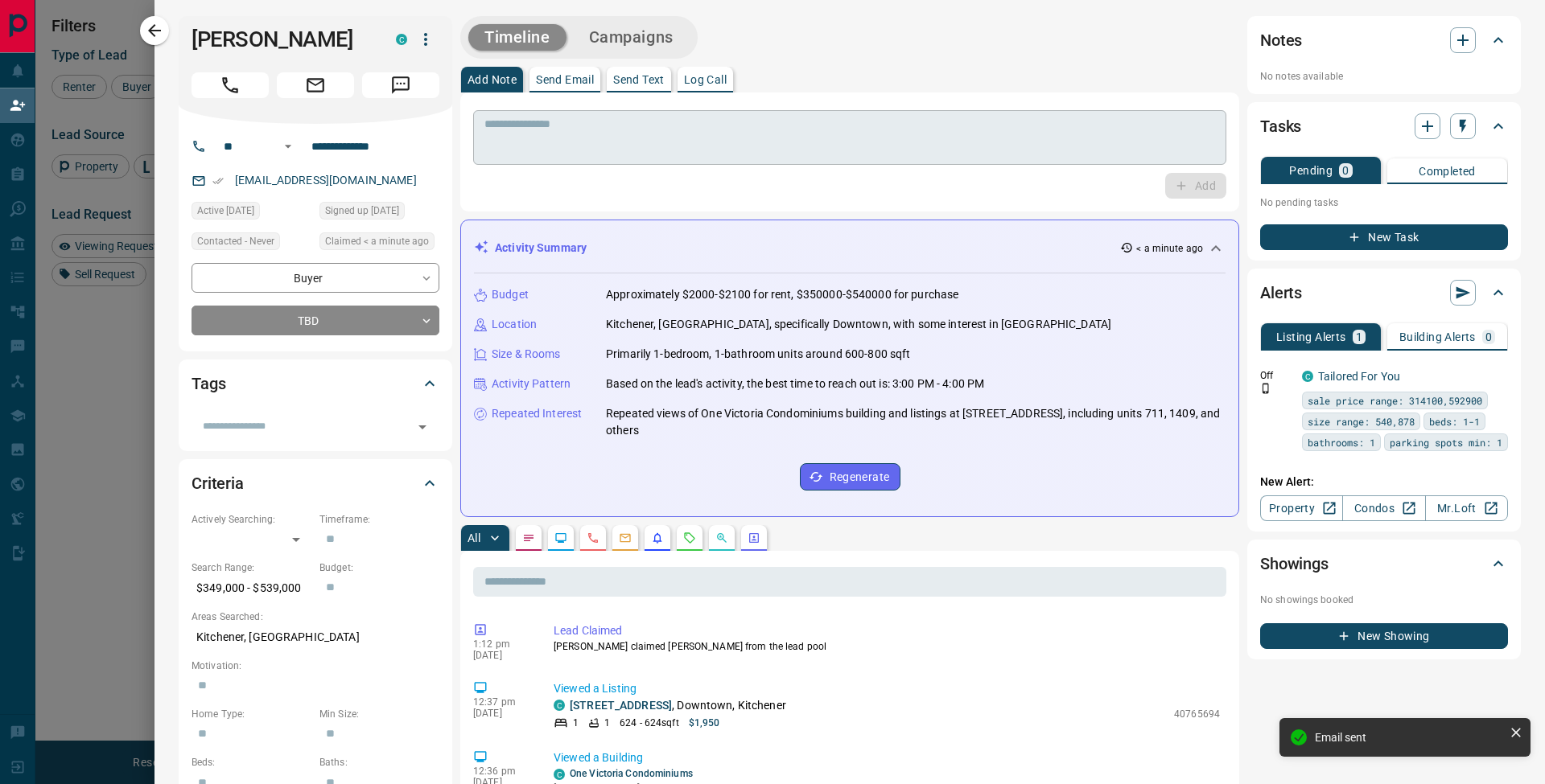
click at [557, 144] on textarea at bounding box center [849, 138] width 731 height 41
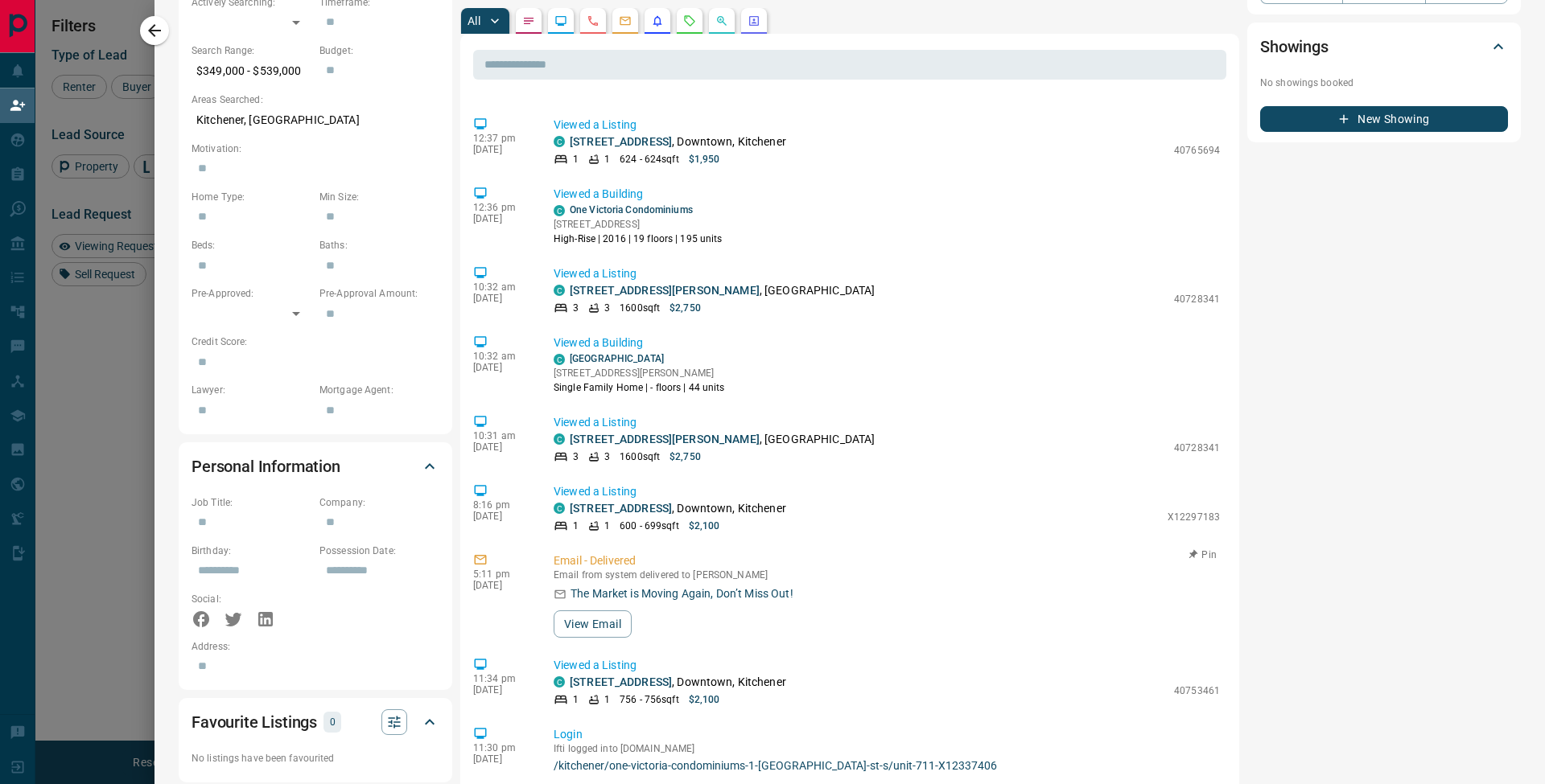
scroll to position [0, 0]
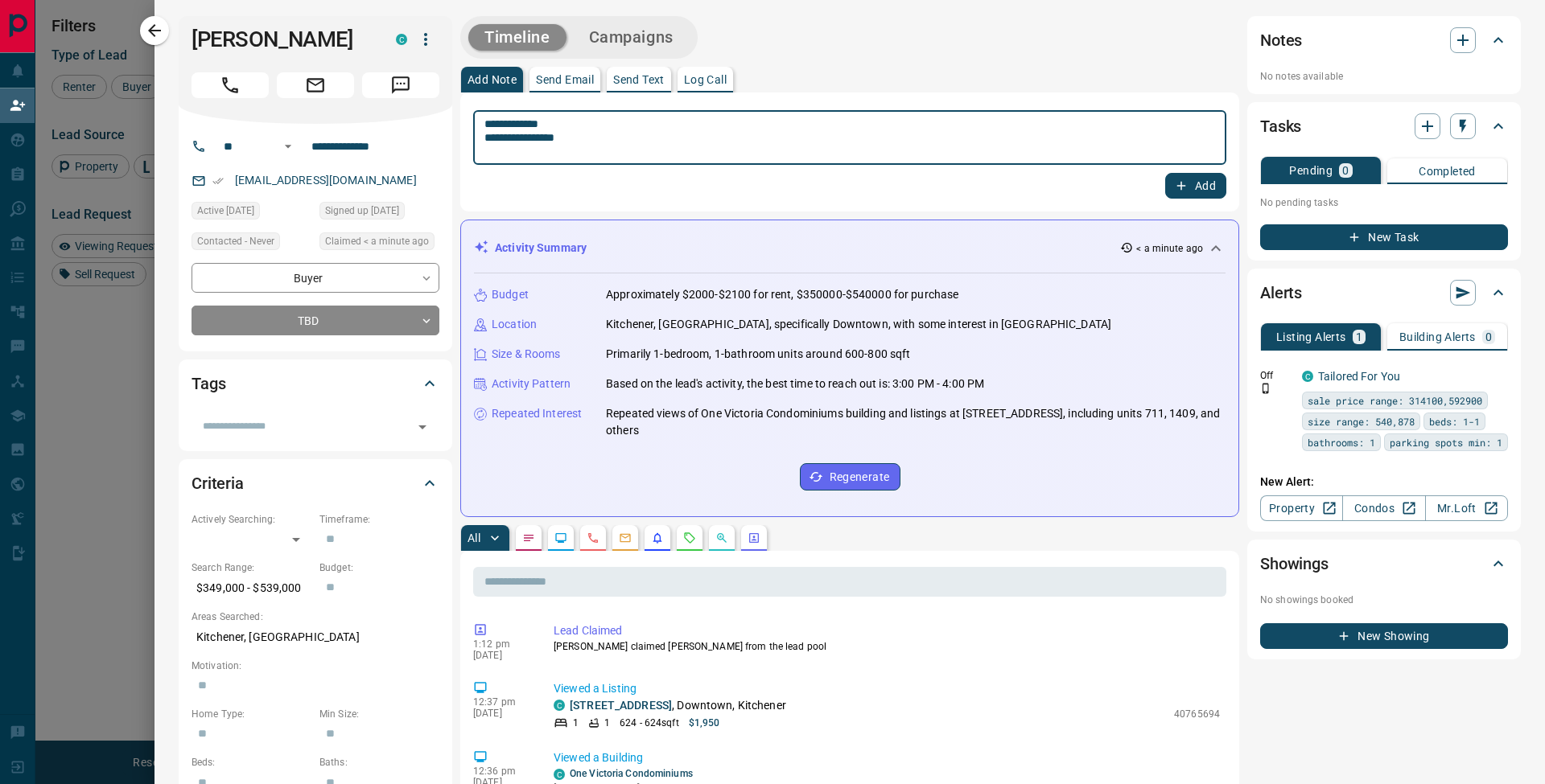
type textarea "**********"
click at [1197, 171] on div "**********" at bounding box center [849, 152] width 753 height 93
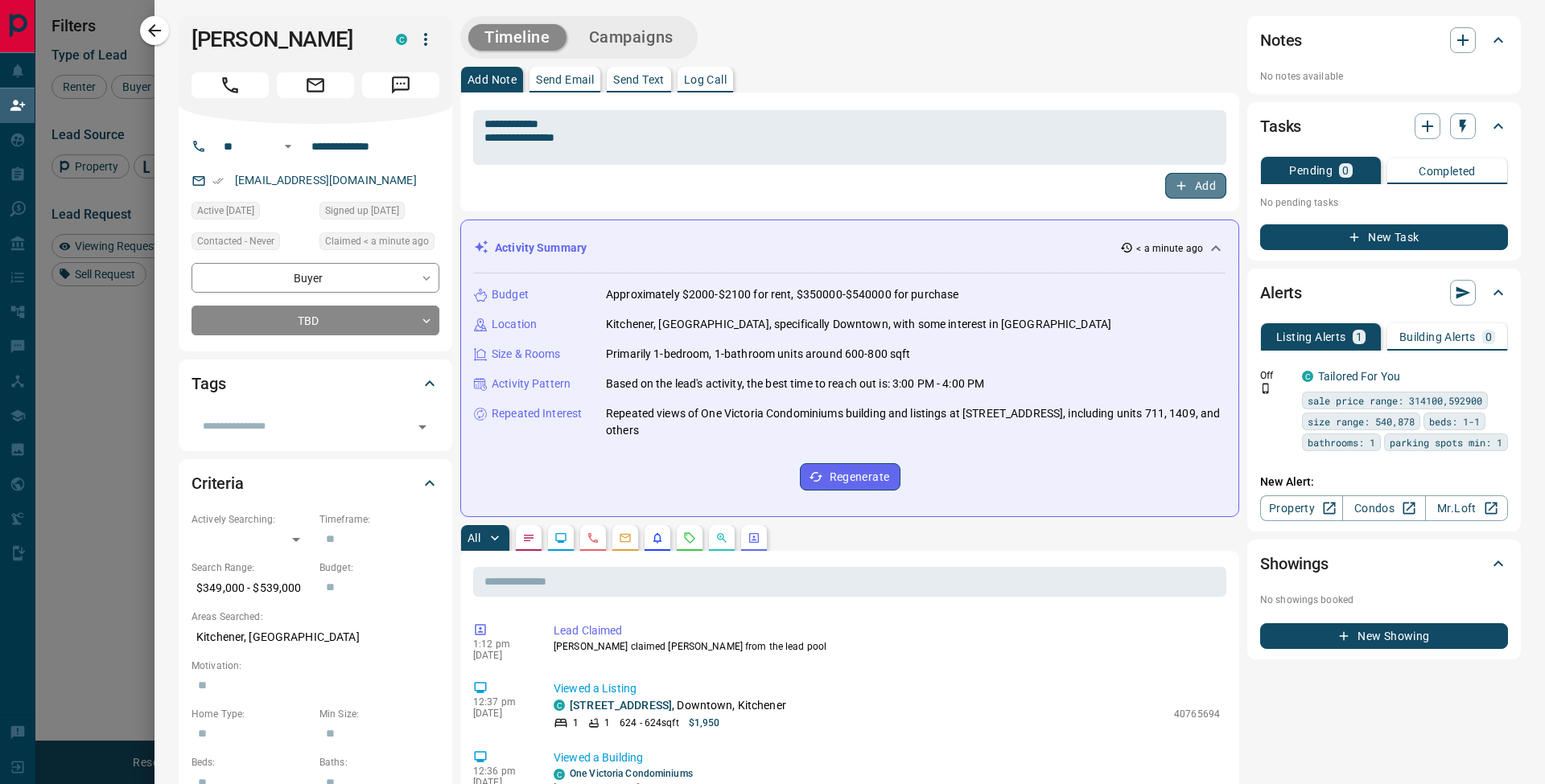
click at [1192, 178] on button "Add" at bounding box center [1195, 186] width 61 height 25
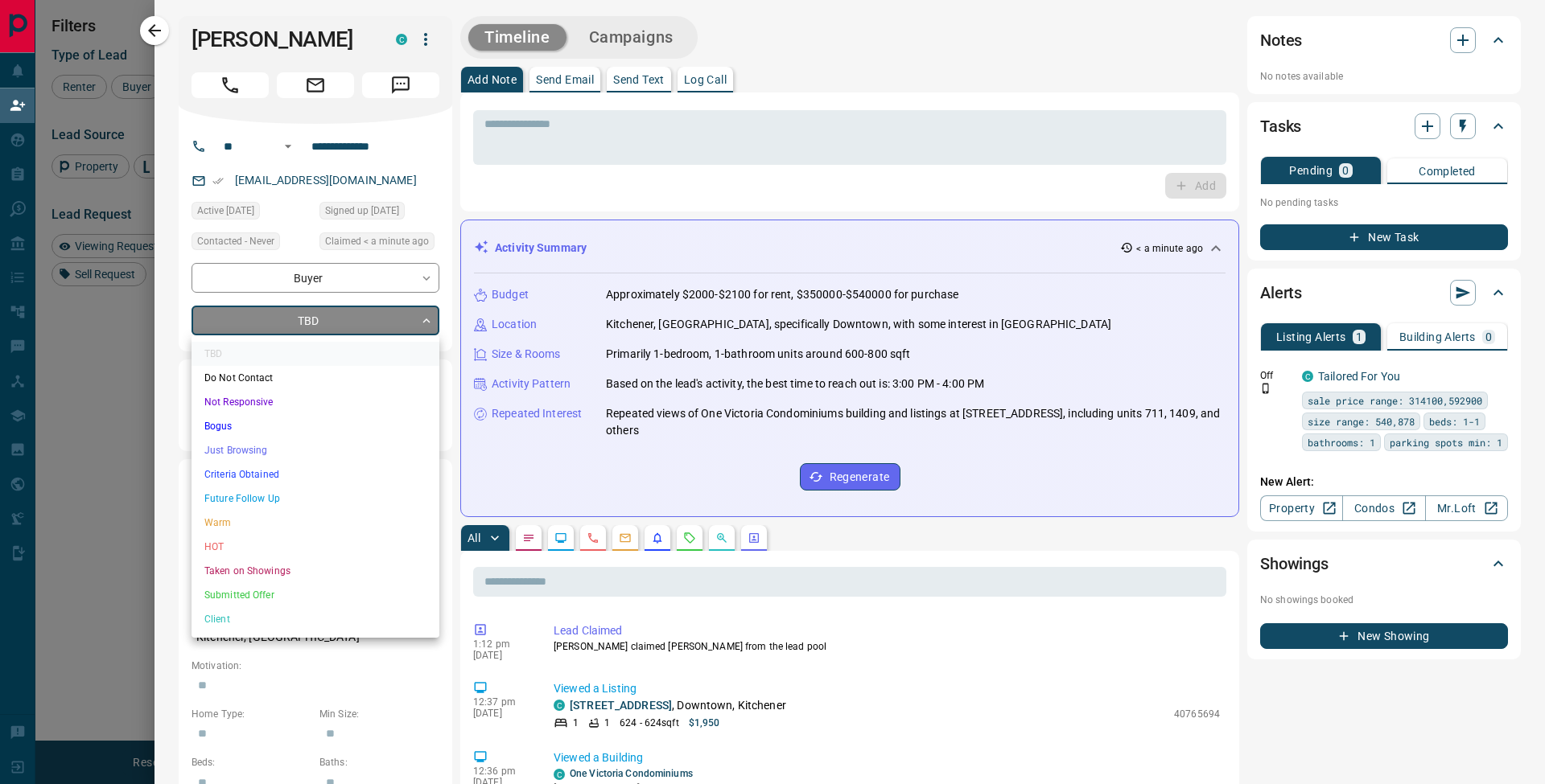
click at [275, 310] on body "Lead Transfers Claim Leads My Leads Tasks Opportunities Deals Campaigns Automat…" at bounding box center [772, 329] width 1545 height 659
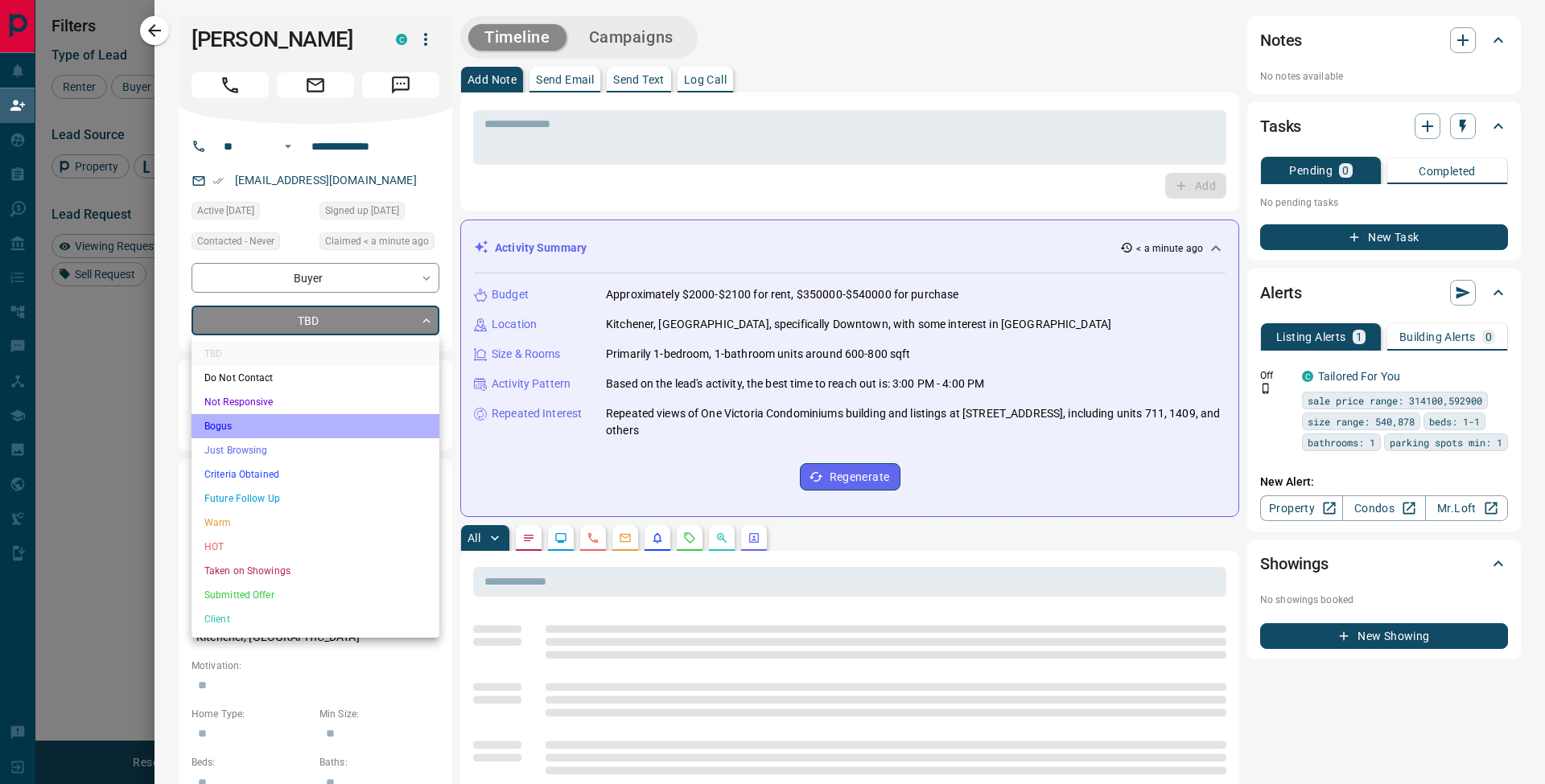
click at [254, 419] on li "Bogus" at bounding box center [316, 426] width 247 height 24
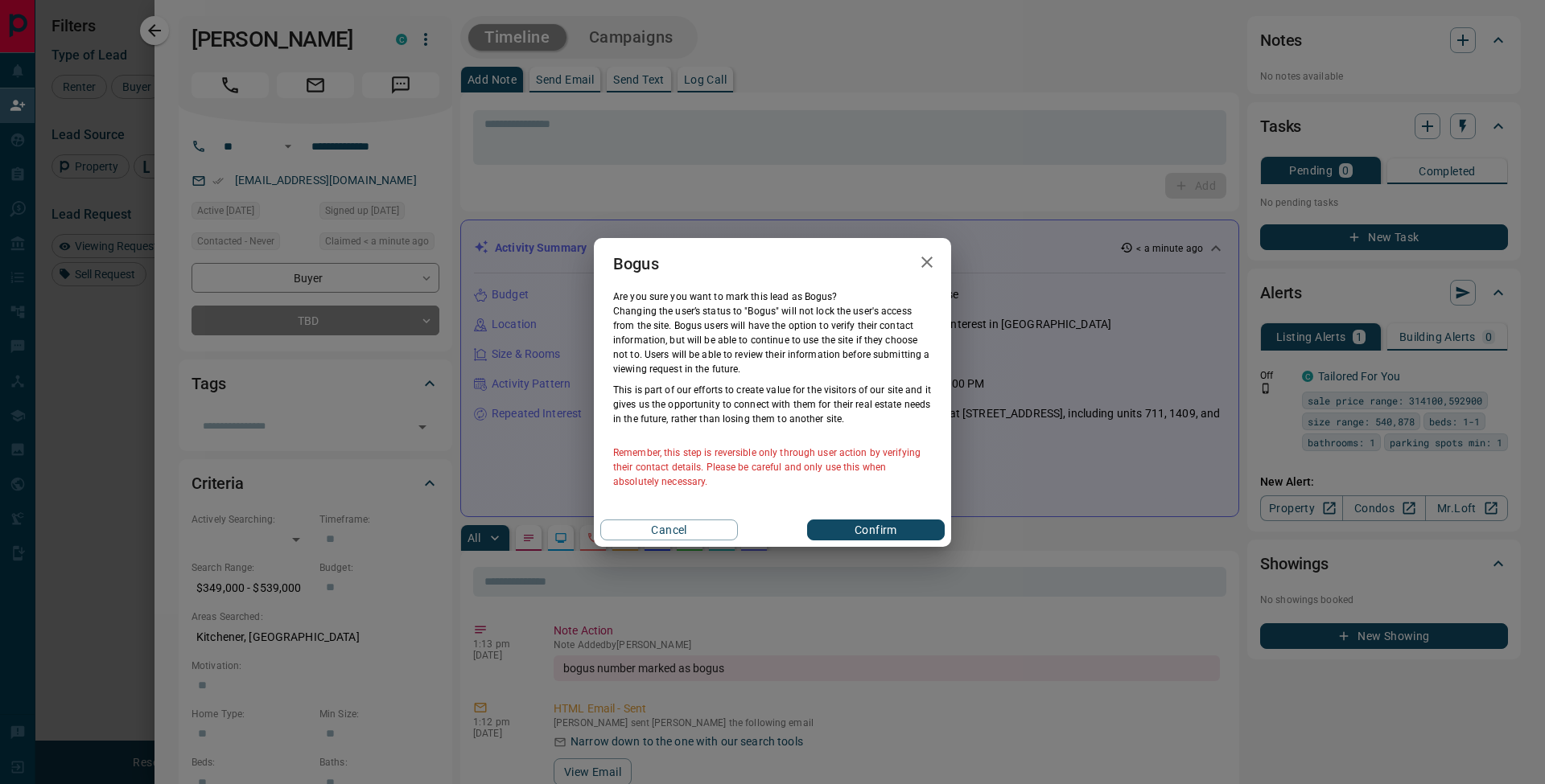
click at [876, 529] on button "Confirm" at bounding box center [875, 530] width 137 height 20
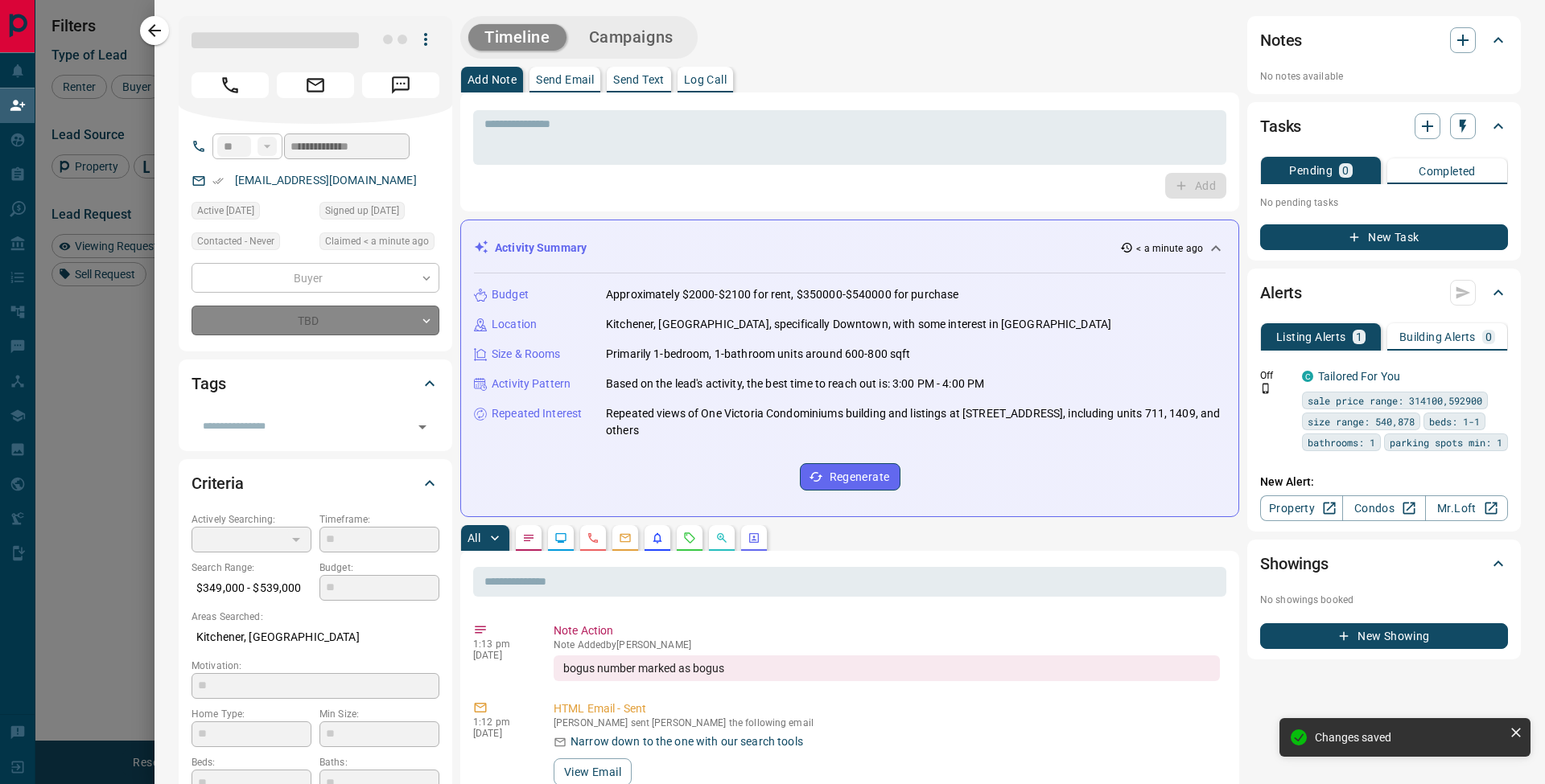
type input "**********"
type input "*"
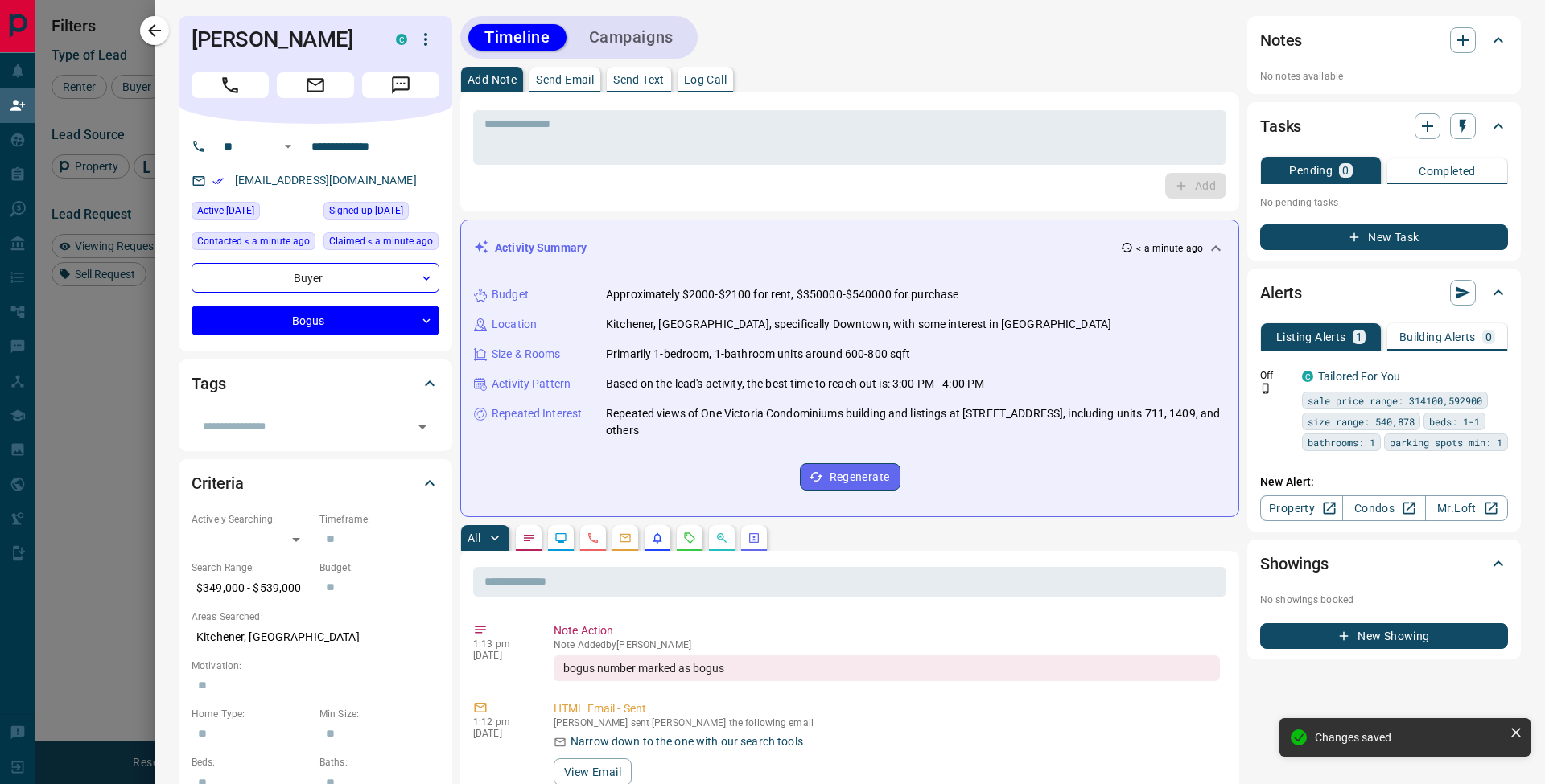
click at [1463, 234] on button "New Task" at bounding box center [1383, 237] width 247 height 25
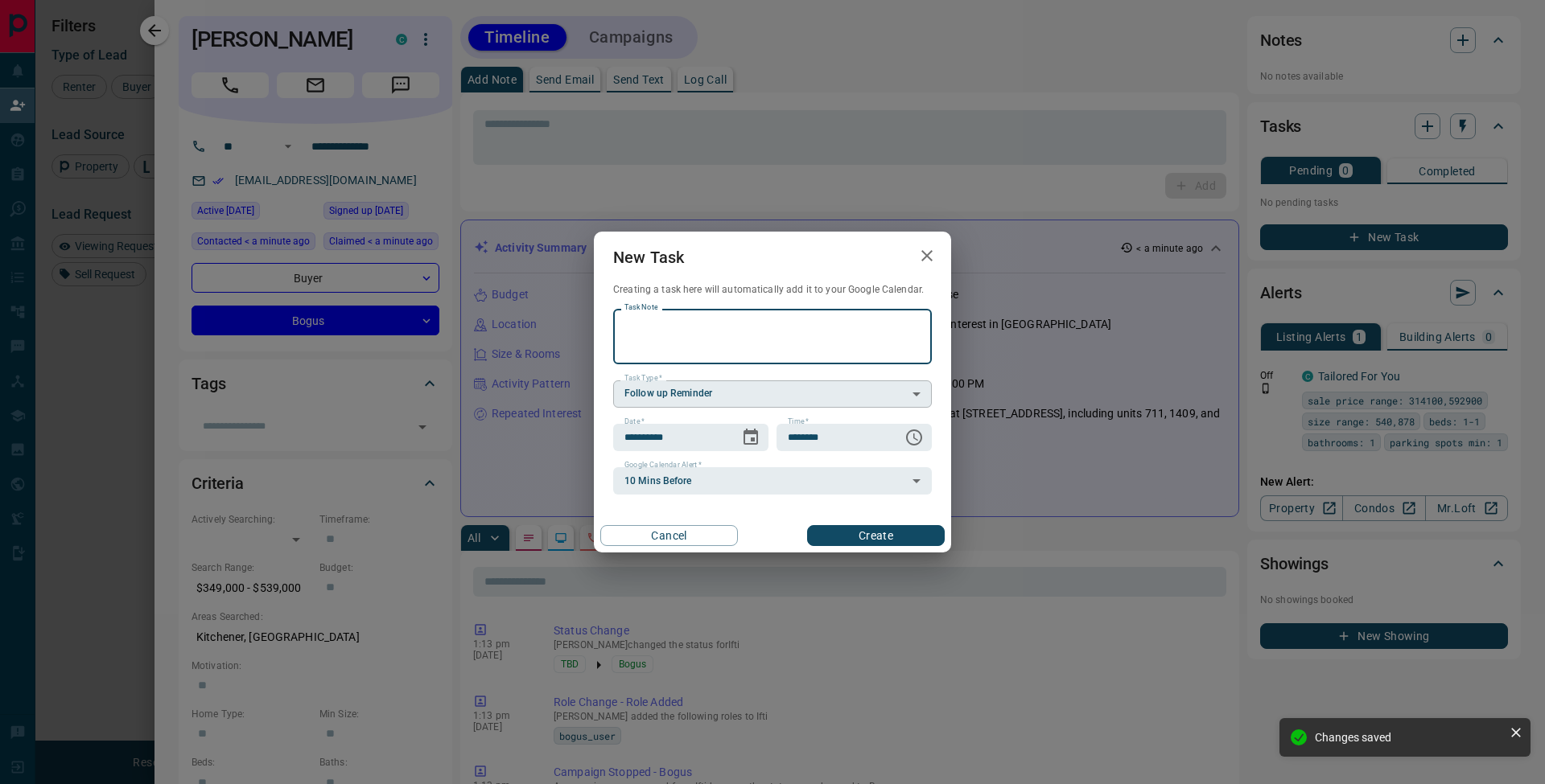
click at [677, 404] on body "Lead Transfers Claim Leads My Leads Tasks Opportunities Deals Campaigns Automat…" at bounding box center [772, 329] width 1545 height 659
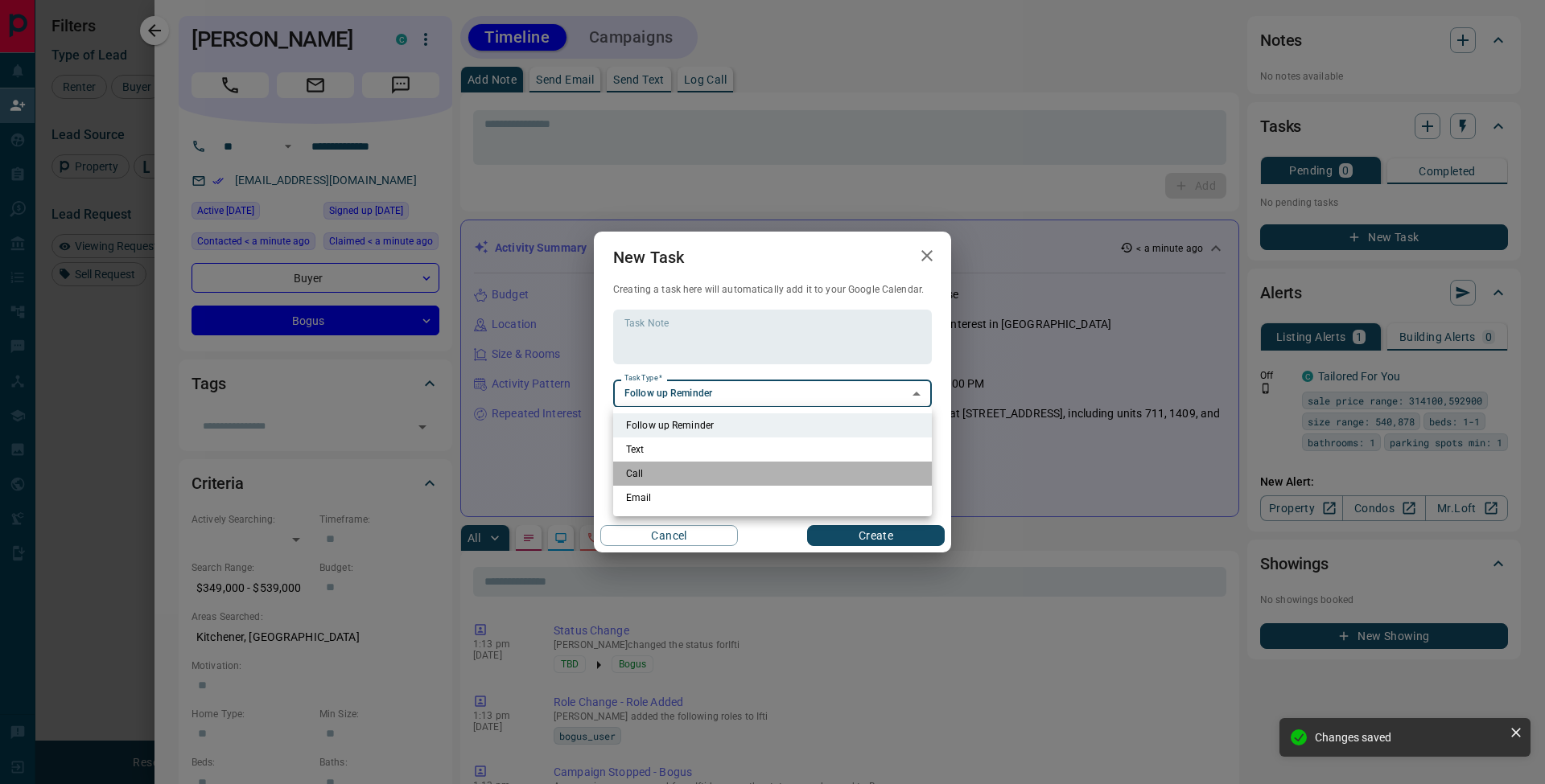
click at [658, 469] on li "Call" at bounding box center [772, 473] width 319 height 24
type input "**********"
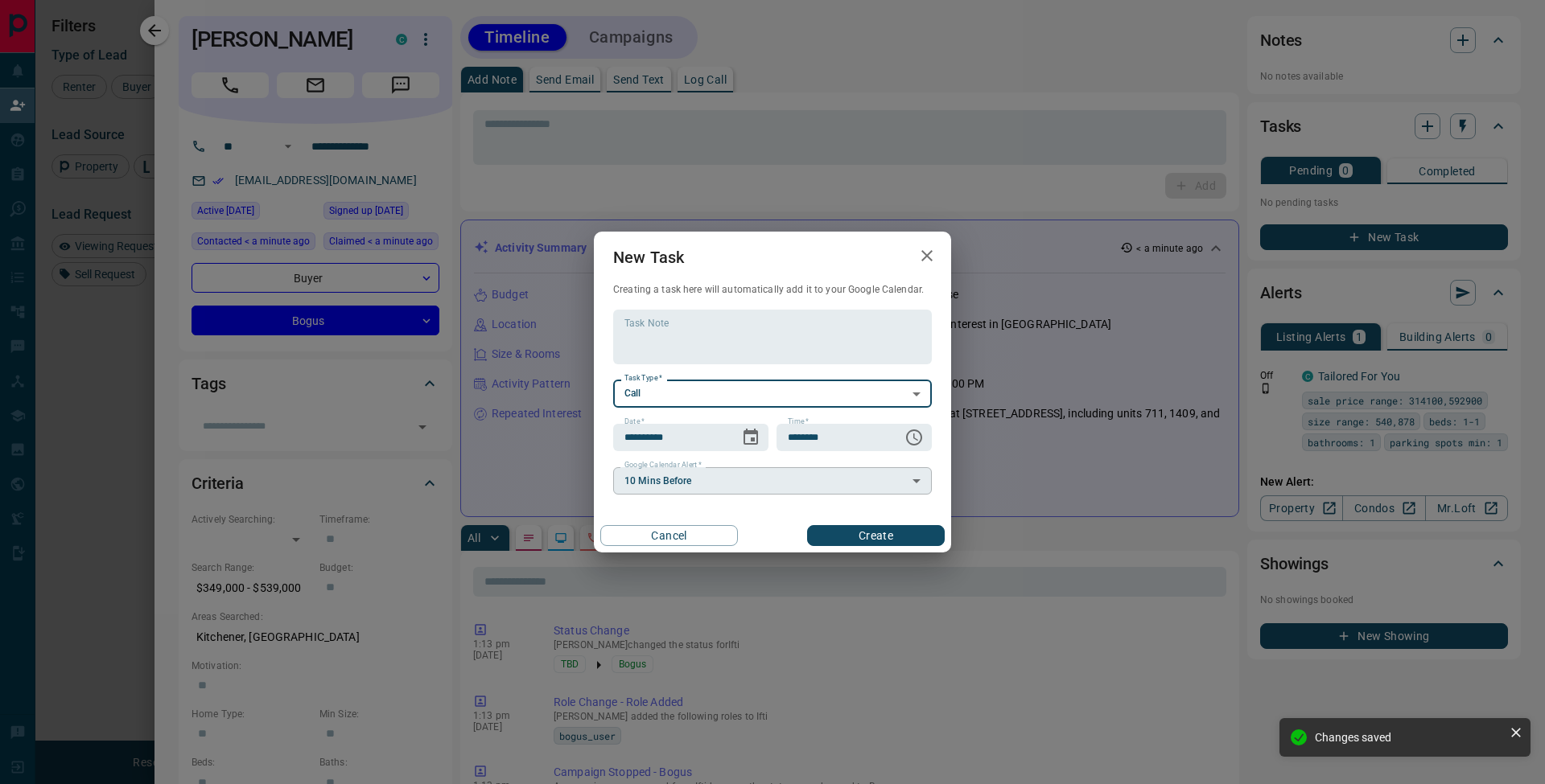
click at [662, 483] on body "Lead Transfers Claim Leads My Leads Tasks Opportunities Deals Campaigns Automat…" at bounding box center [772, 329] width 1545 height 659
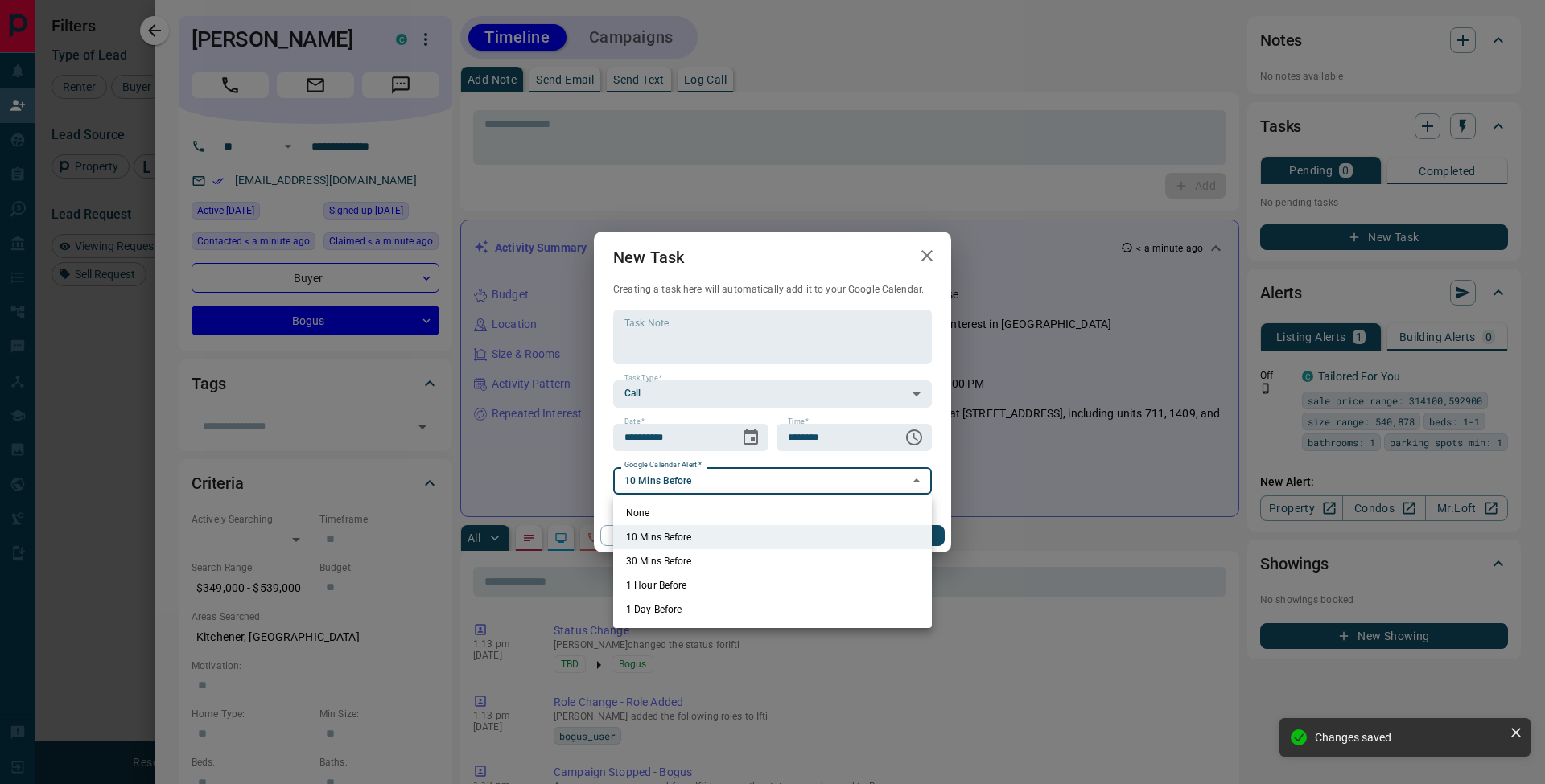
click at [661, 503] on li "None" at bounding box center [772, 513] width 319 height 24
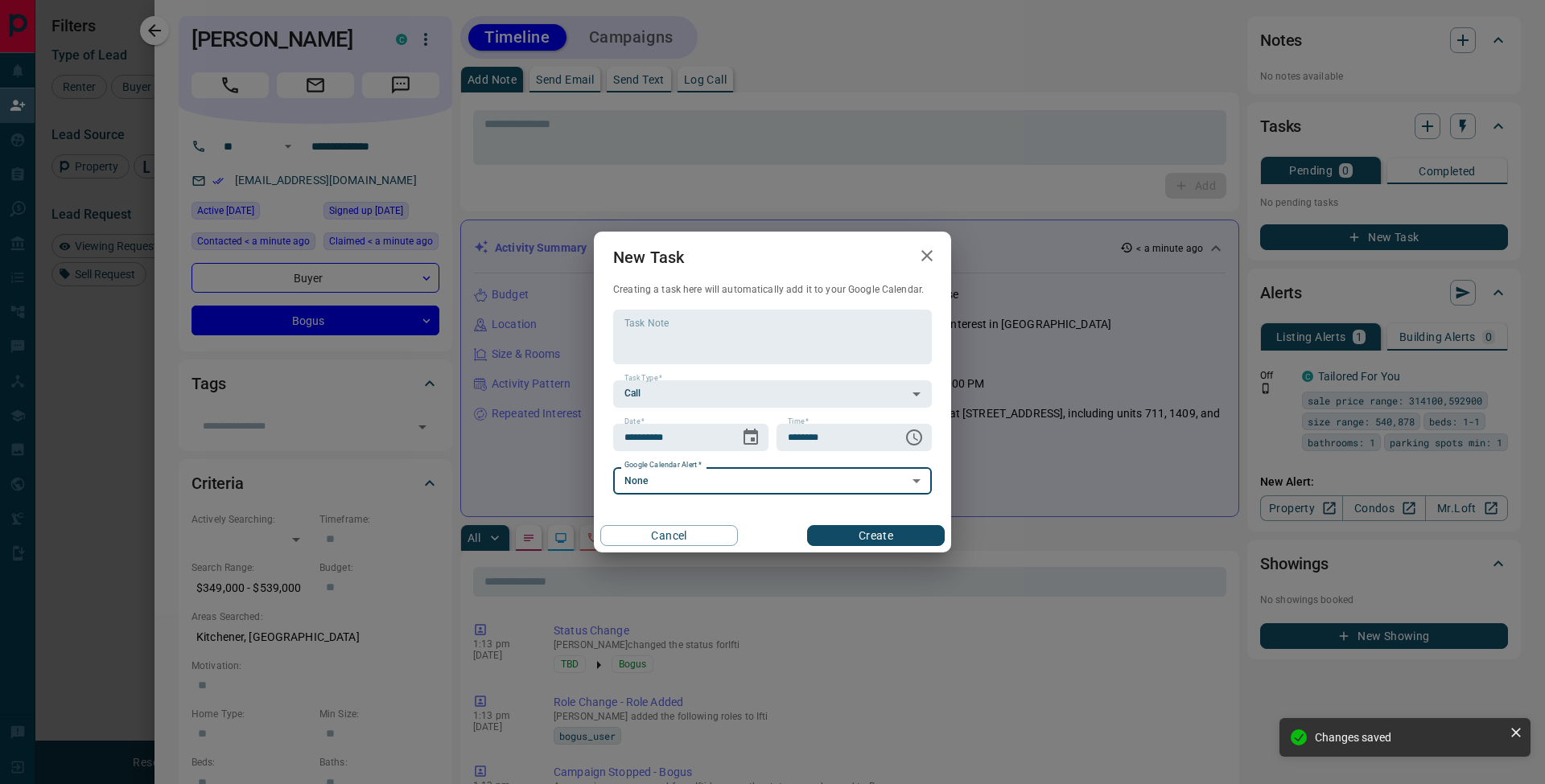
type input "*"
click at [756, 439] on icon "Choose date, selected date is Sep 16, 2025" at bounding box center [751, 437] width 19 height 19
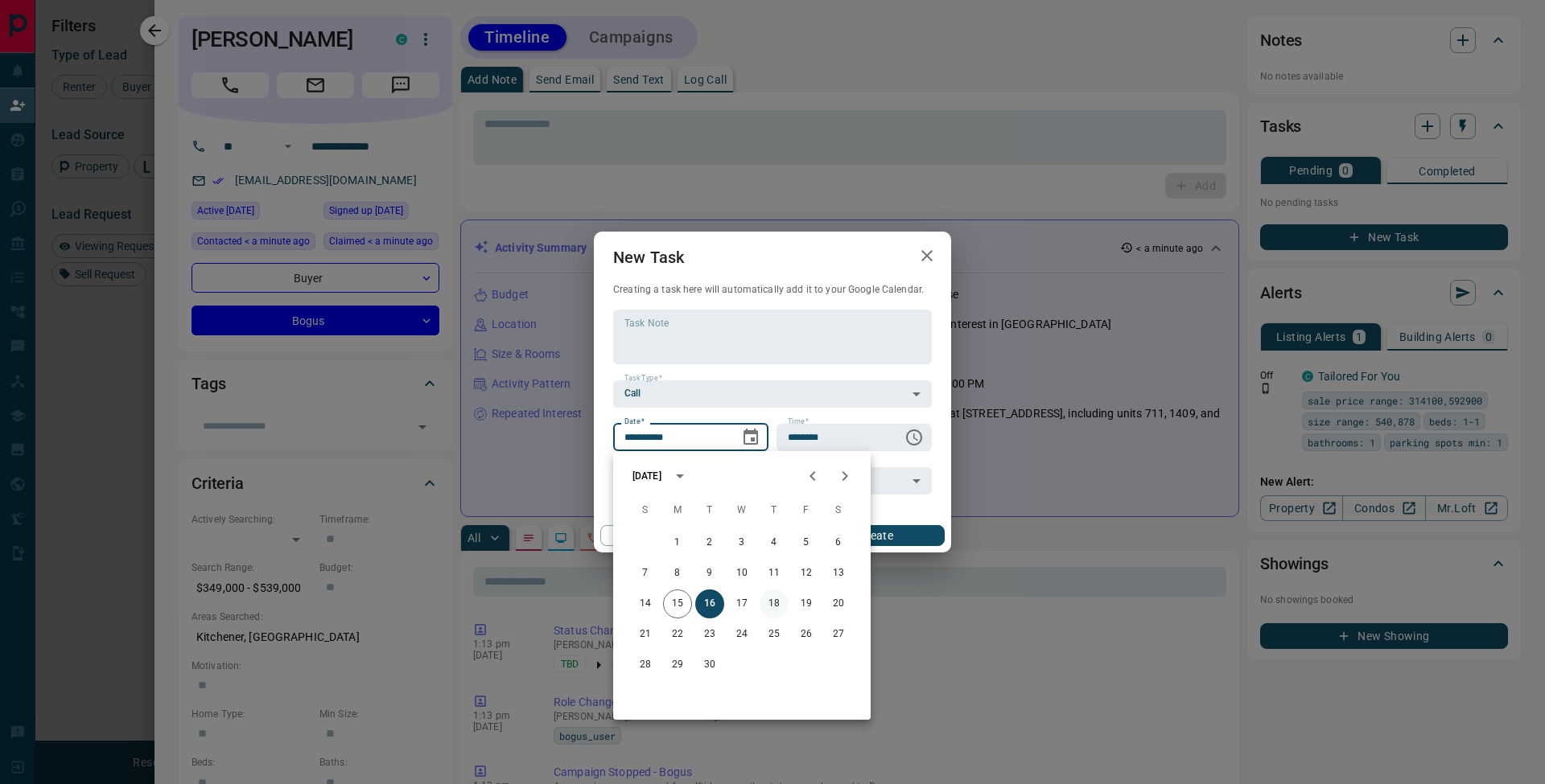
click at [769, 604] on button "18" at bounding box center [774, 604] width 29 height 29
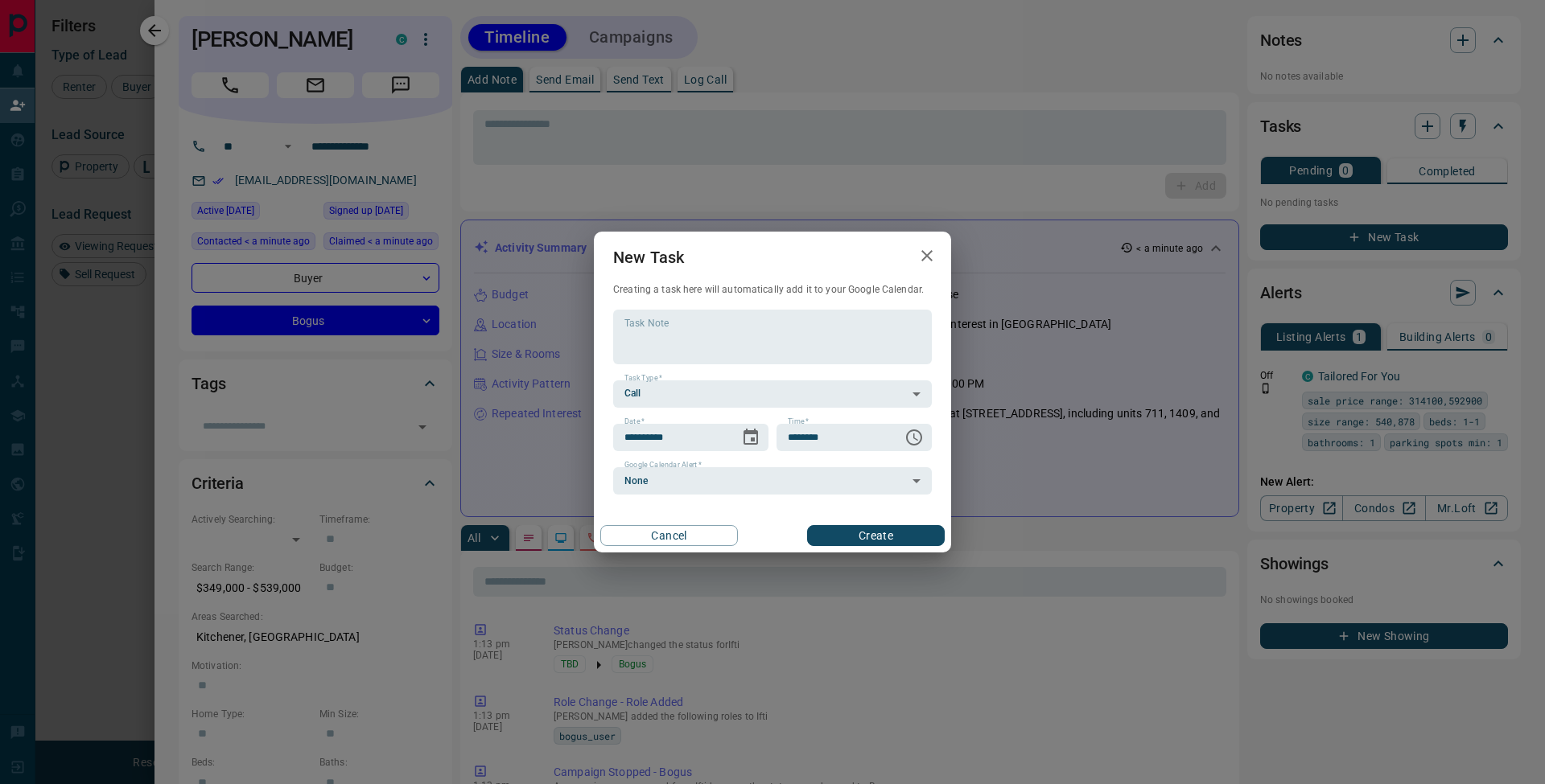
type input "**********"
click at [890, 541] on button "Create" at bounding box center [875, 535] width 137 height 20
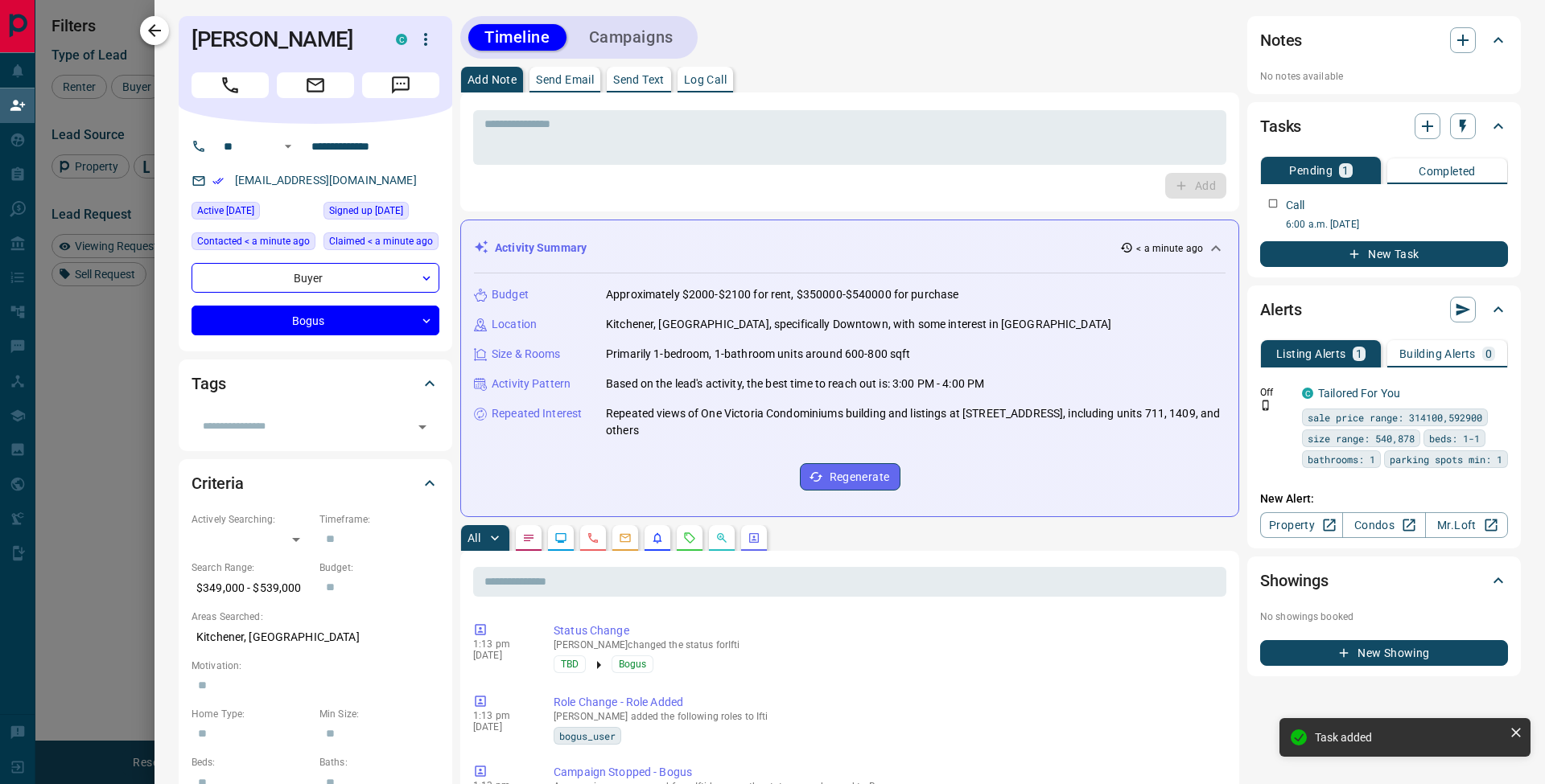
click at [164, 35] on icon "button" at bounding box center [155, 30] width 19 height 19
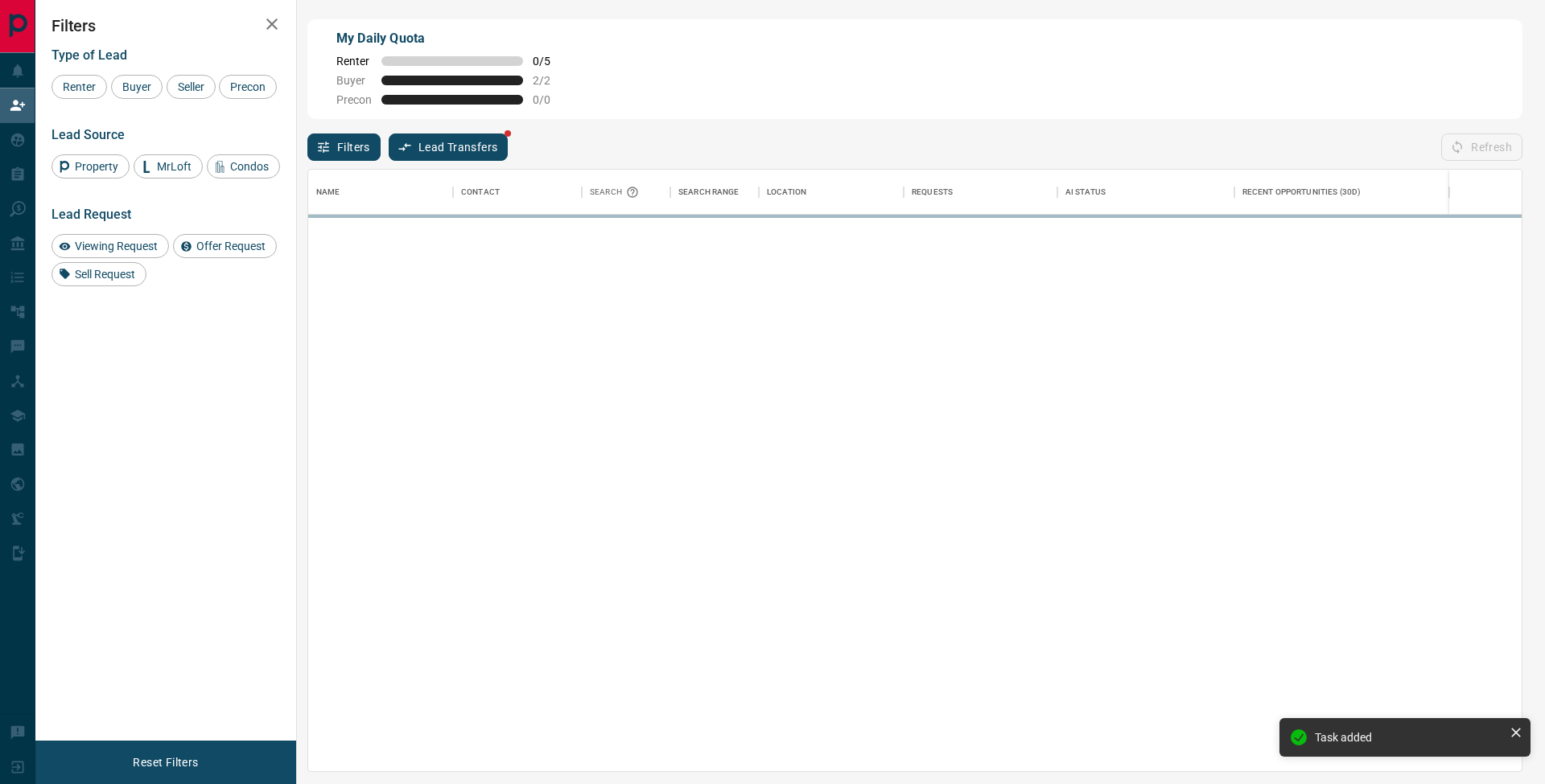
scroll to position [589, 1201]
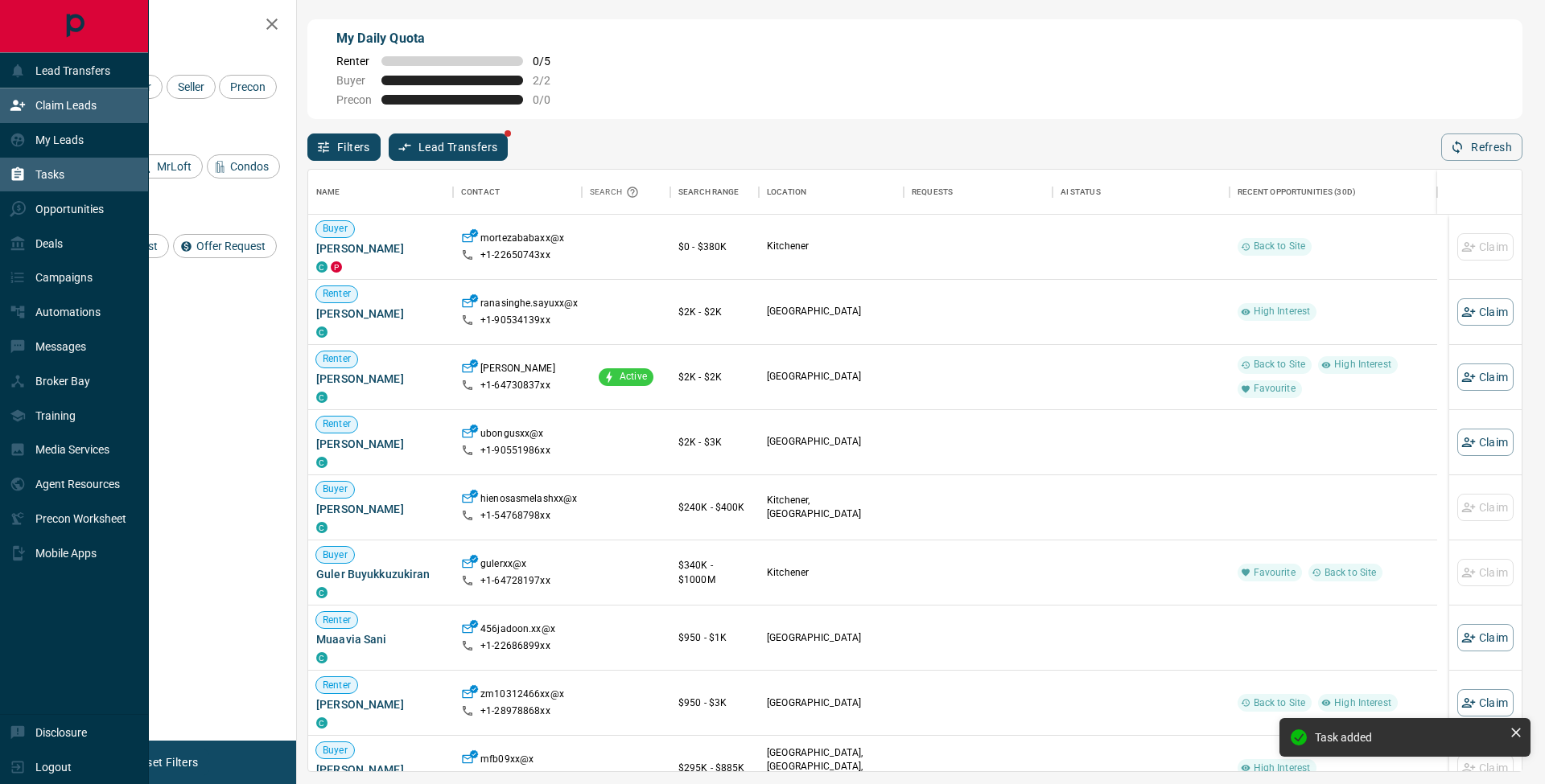
click at [19, 166] on div "Tasks" at bounding box center [37, 174] width 55 height 26
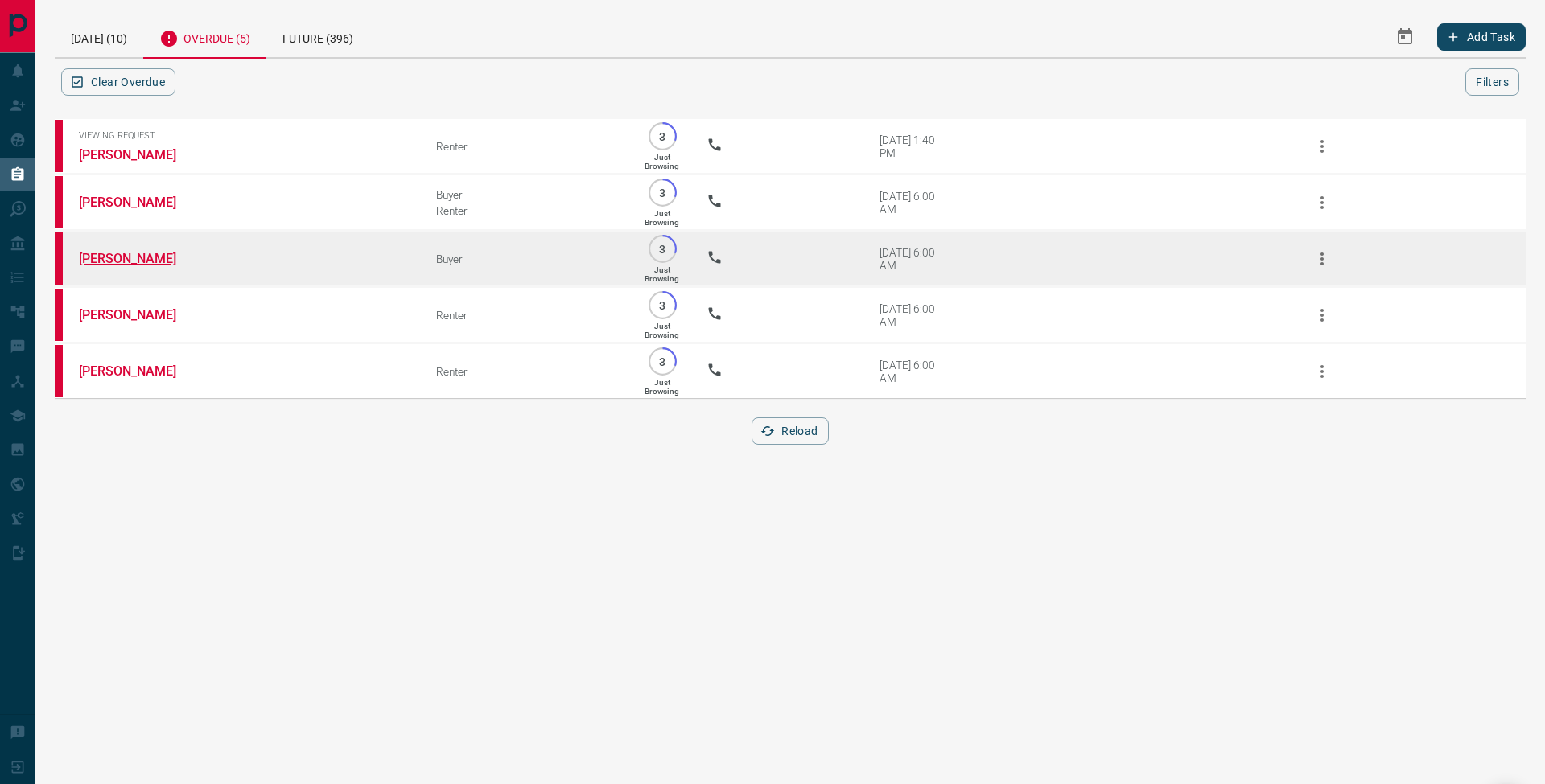
click at [134, 258] on link "[PERSON_NAME]" at bounding box center [139, 259] width 121 height 16
